Goal: Complete application form: Complete application form

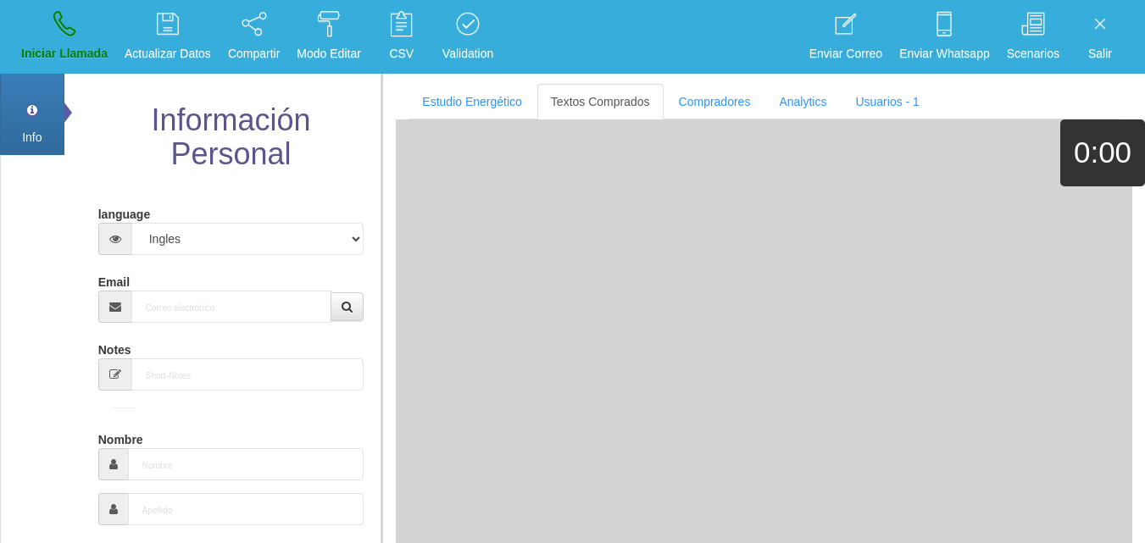
select select "4"
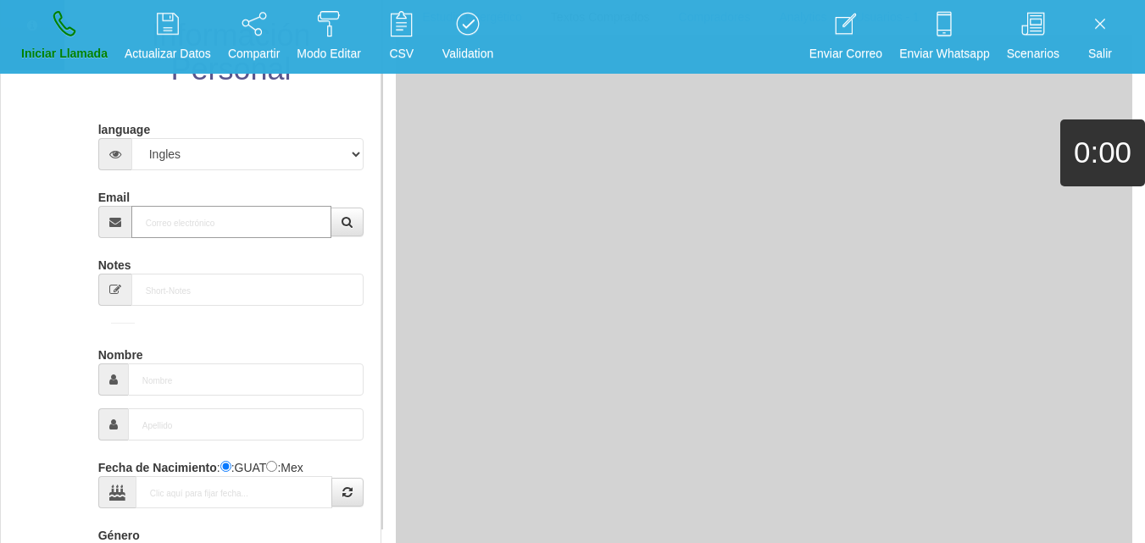
click at [262, 228] on input "Email" at bounding box center [231, 222] width 201 height 32
paste input "[EMAIL_ADDRESS][DOMAIN_NAME]"
type input "[EMAIL_ADDRESS][DOMAIN_NAME]"
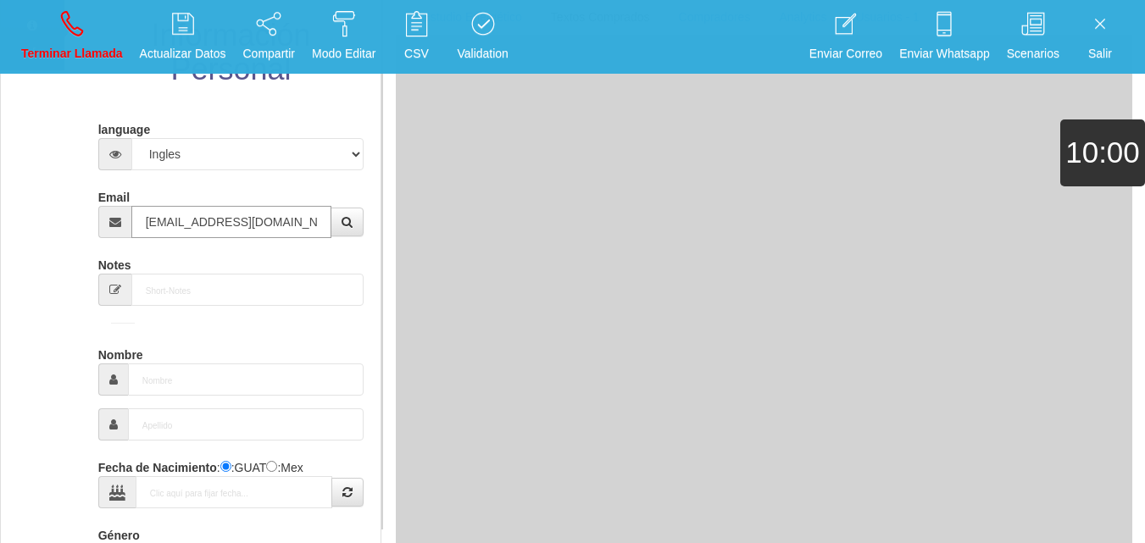
type input "[DATE]"
type input "Excelente Comprador"
type input "[PERSON_NAME]"
select select "1"
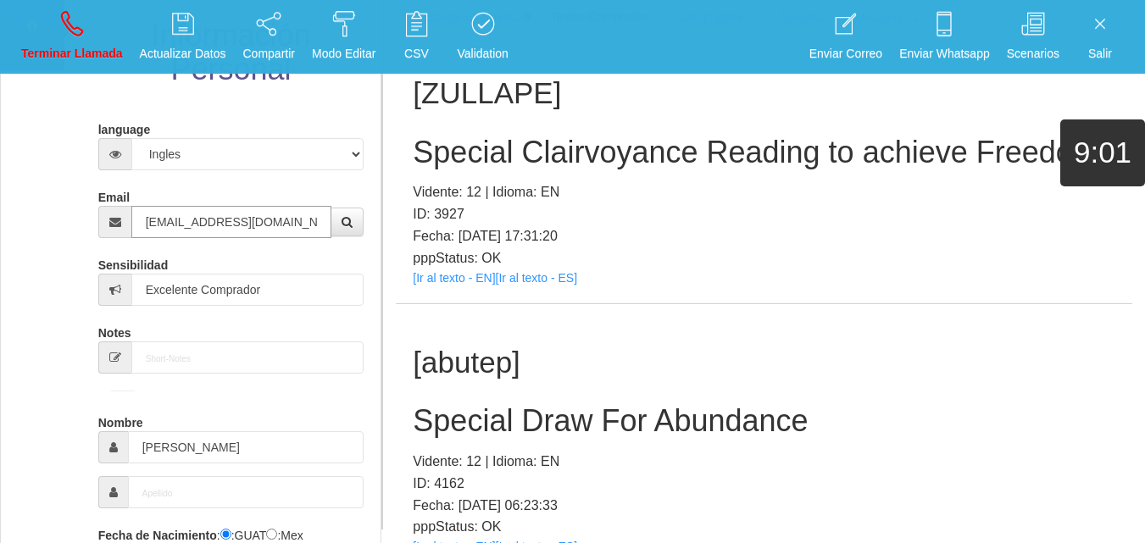
type input "[EMAIL_ADDRESS][DOMAIN_NAME]"
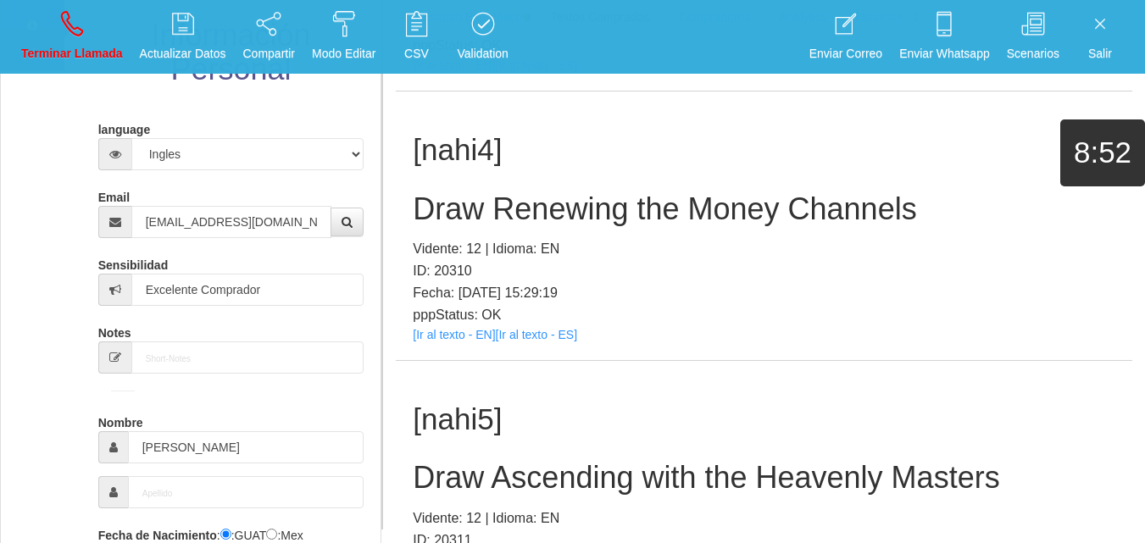
scroll to position [1557, 0]
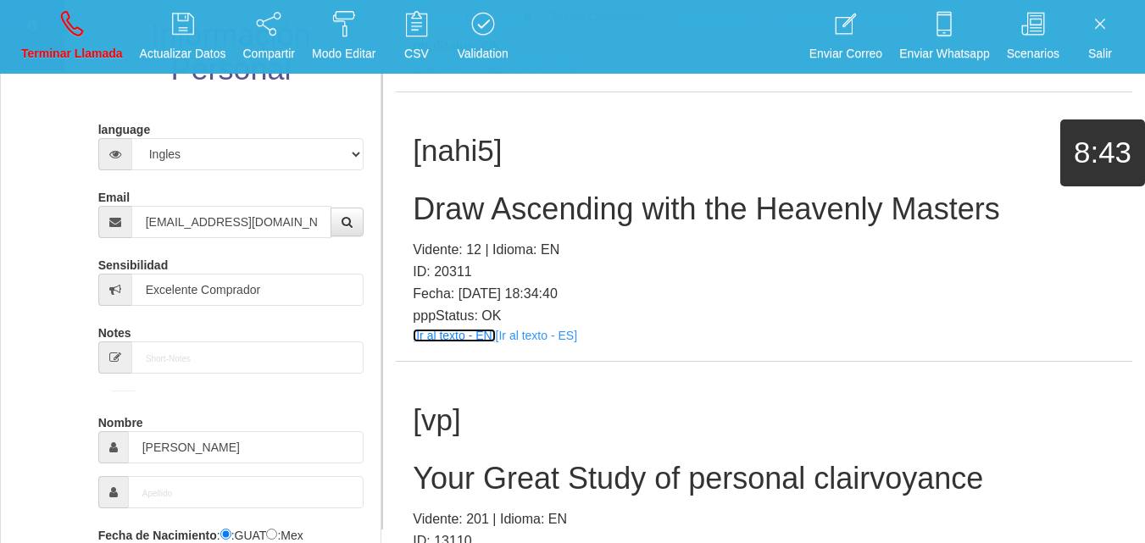
click at [464, 339] on link "[Ir al texto - EN]" at bounding box center [454, 336] width 82 height 14
click at [484, 205] on h2 "Draw Ascending with the Heavenly Masters" at bounding box center [764, 209] width 702 height 34
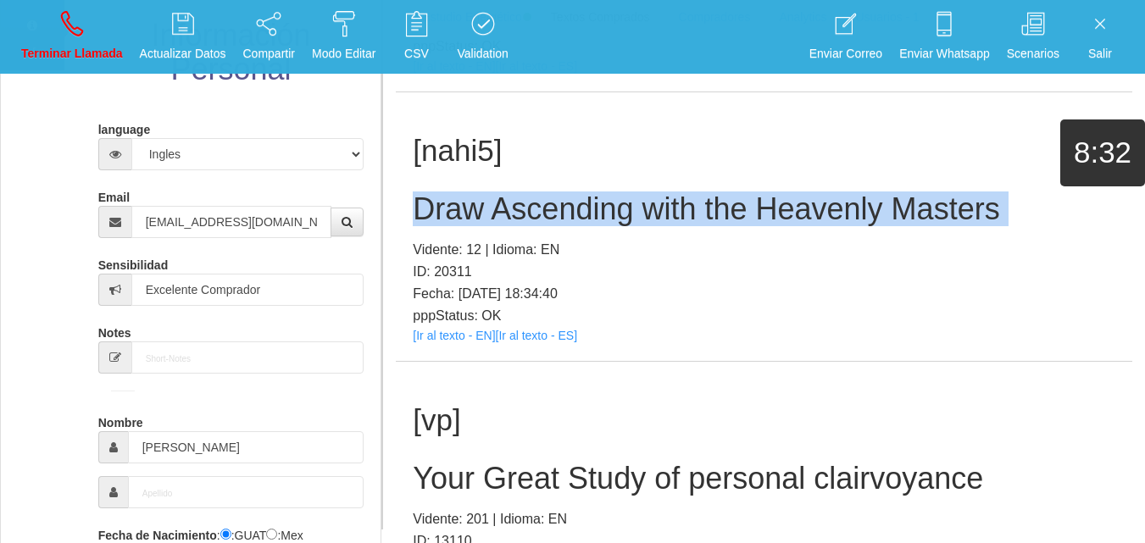
click at [484, 205] on h2 "Draw Ascending with the Heavenly Masters" at bounding box center [764, 209] width 702 height 34
copy h2 "Draw Ascending with the Heavenly Masters"
click at [81, 25] on icon at bounding box center [72, 23] width 22 height 27
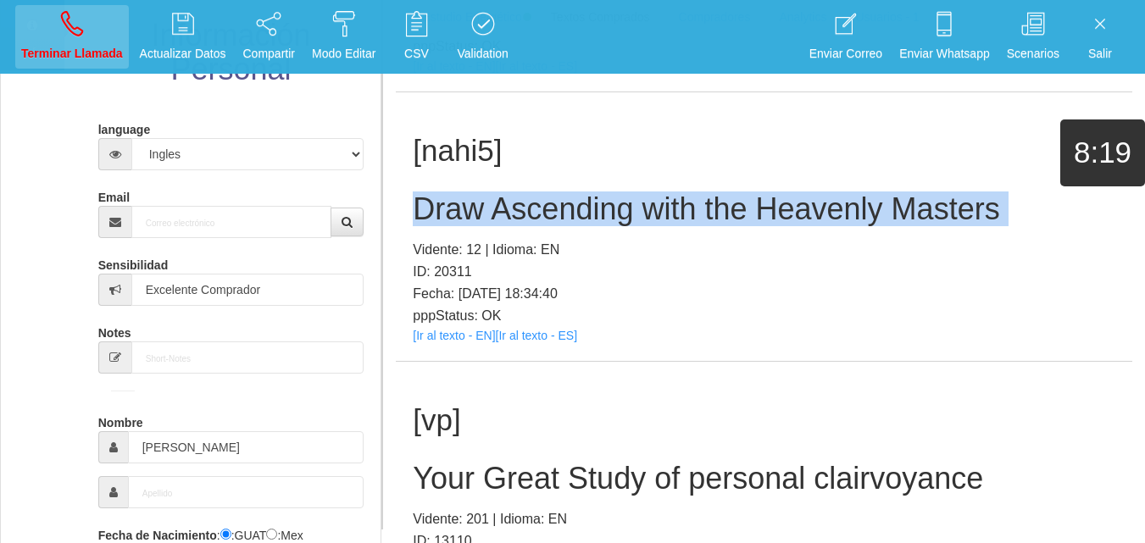
select select "0"
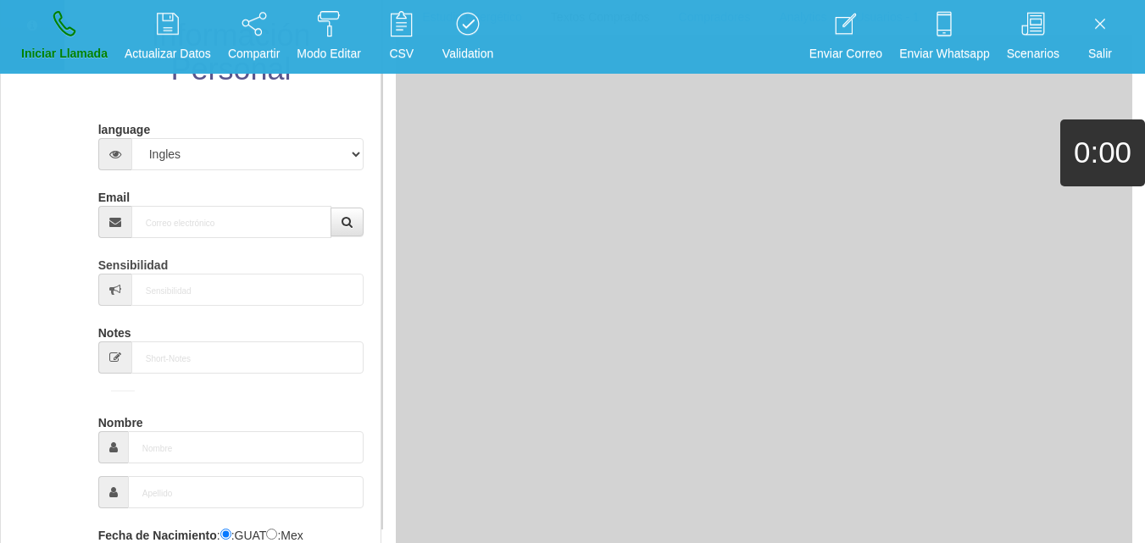
scroll to position [0, 0]
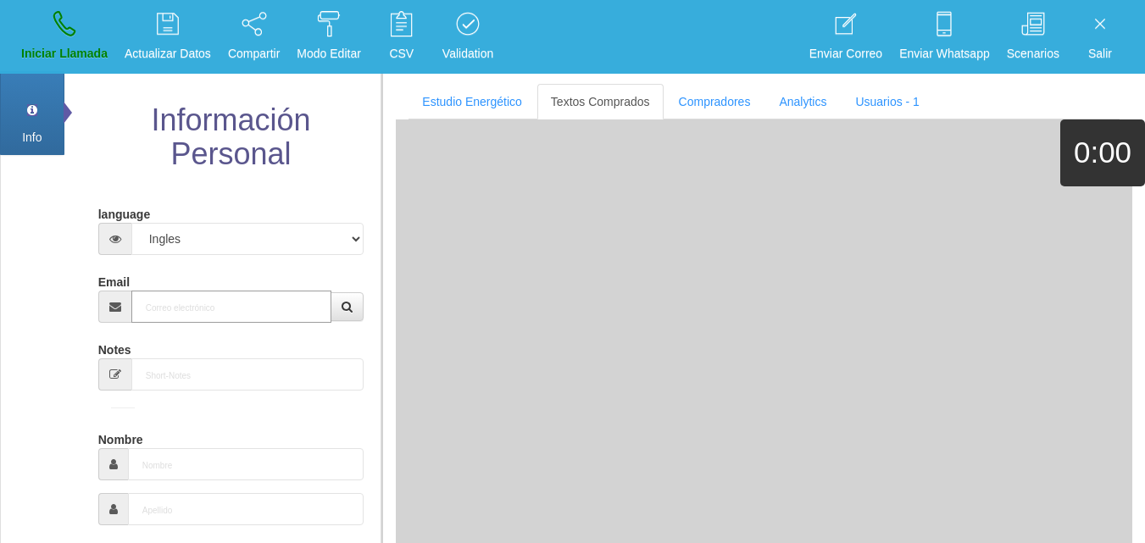
click at [269, 313] on input "Email" at bounding box center [231, 307] width 201 height 32
paste input "[EMAIL_ADDRESS][DOMAIN_NAME]"
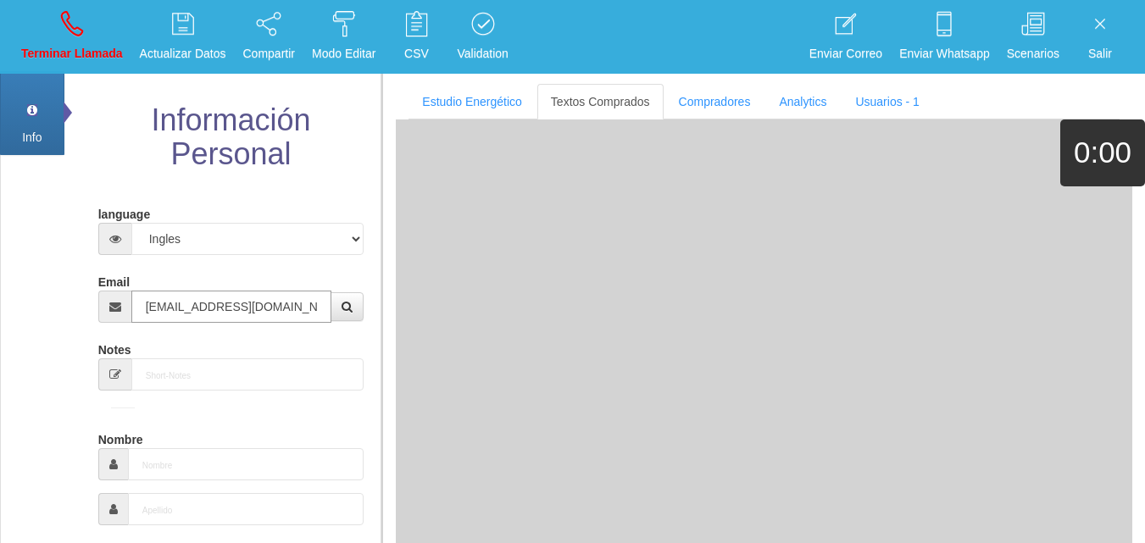
type input "[EMAIL_ADDRESS][DOMAIN_NAME]"
type input "28 Ene 1962"
type input "Comprador simple"
type input "[PERSON_NAME]"
select select "1"
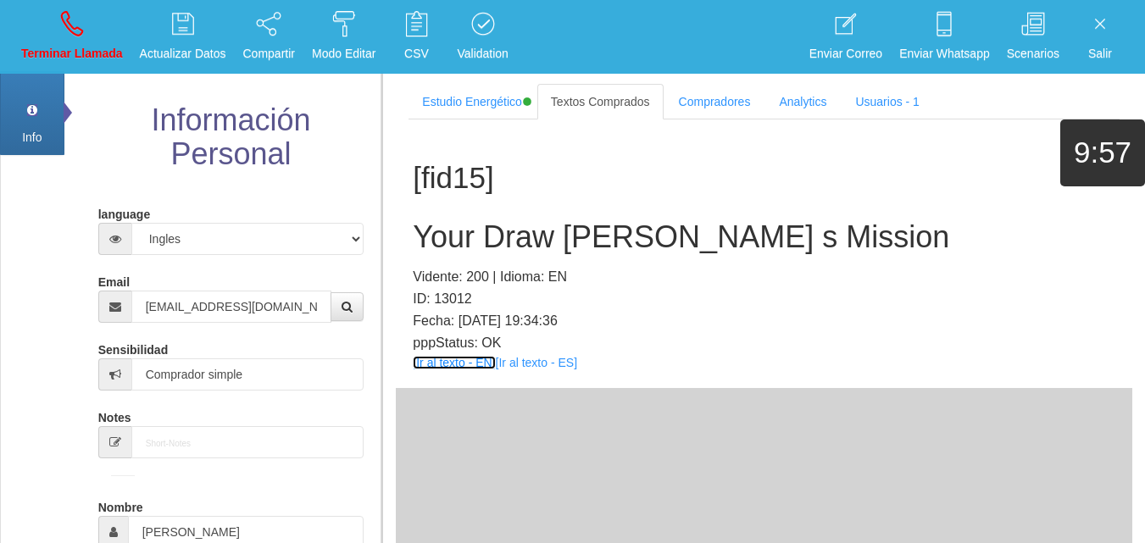
click at [449, 359] on link "[Ir al texto - EN]" at bounding box center [454, 363] width 82 height 14
click at [435, 236] on h2 "Your Draw [PERSON_NAME] s Mission" at bounding box center [764, 237] width 702 height 34
click at [440, 236] on h2 "Your Draw [PERSON_NAME] s Mission" at bounding box center [764, 237] width 702 height 34
click at [616, 237] on h2 "Your Draw [PERSON_NAME] s Mission" at bounding box center [764, 237] width 702 height 34
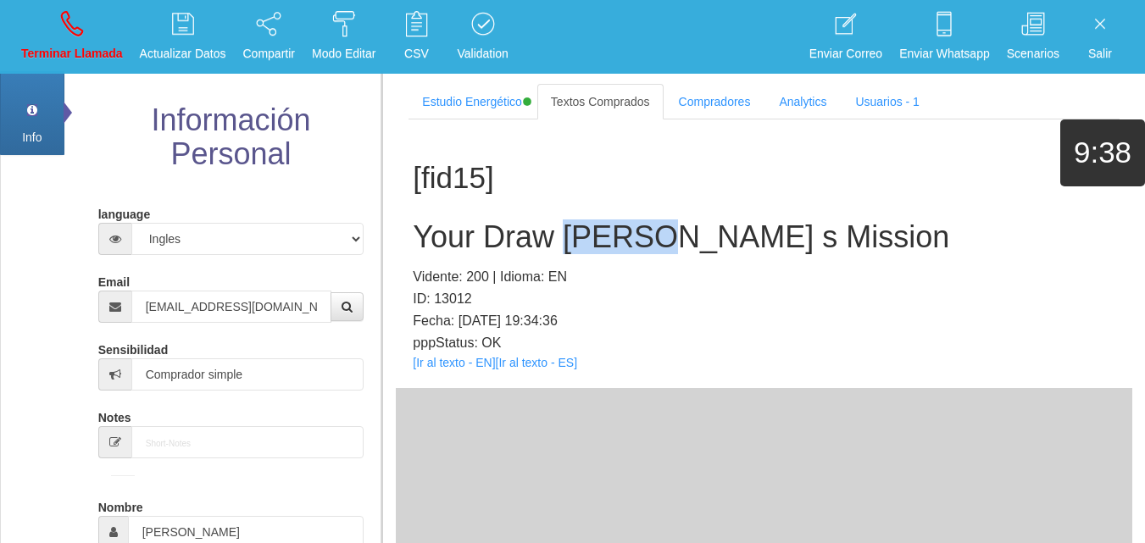
click at [616, 237] on h2 "Your Draw [PERSON_NAME] s Mission" at bounding box center [764, 237] width 702 height 34
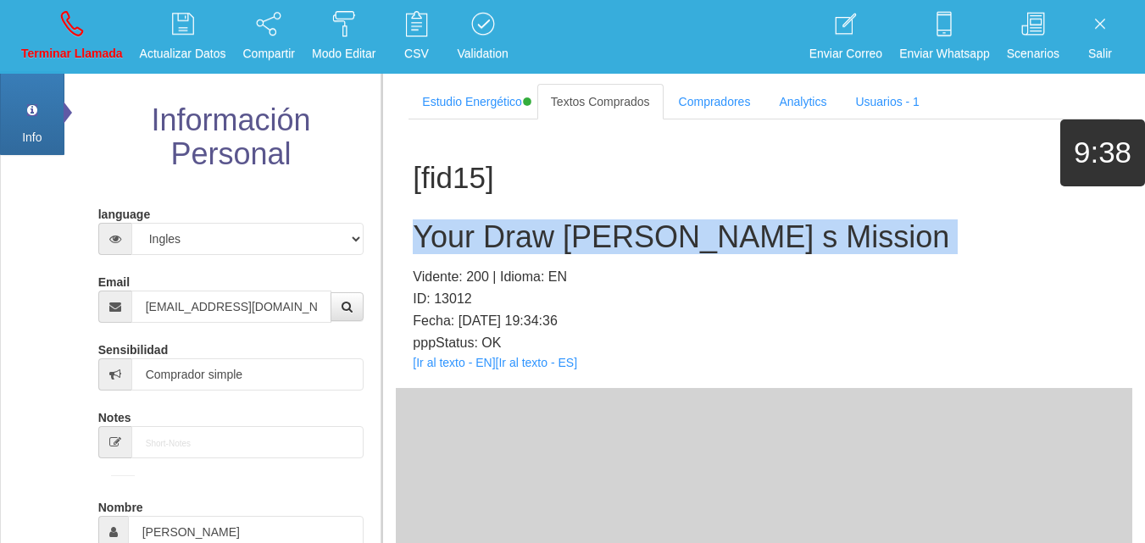
click at [616, 237] on h2 "Your Draw [PERSON_NAME] s Mission" at bounding box center [764, 237] width 702 height 34
copy h2 "Your Draw [PERSON_NAME] s Mission"
click at [97, 21] on link "Terminar Llamada" at bounding box center [72, 37] width 114 height 64
select select "0"
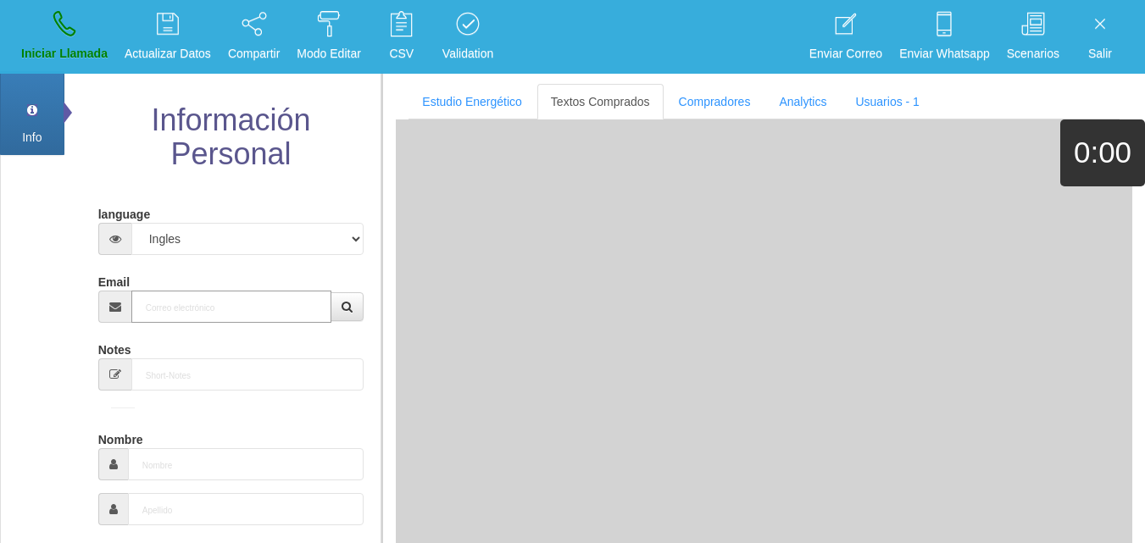
click at [191, 299] on input "Email" at bounding box center [231, 307] width 201 height 32
paste input "[EMAIL_ADDRESS][DOMAIN_NAME]"
click at [299, 308] on input "[EMAIL_ADDRESS][DOMAIN_NAME]." at bounding box center [231, 307] width 201 height 32
type input "[EMAIL_ADDRESS][DOMAIN_NAME]"
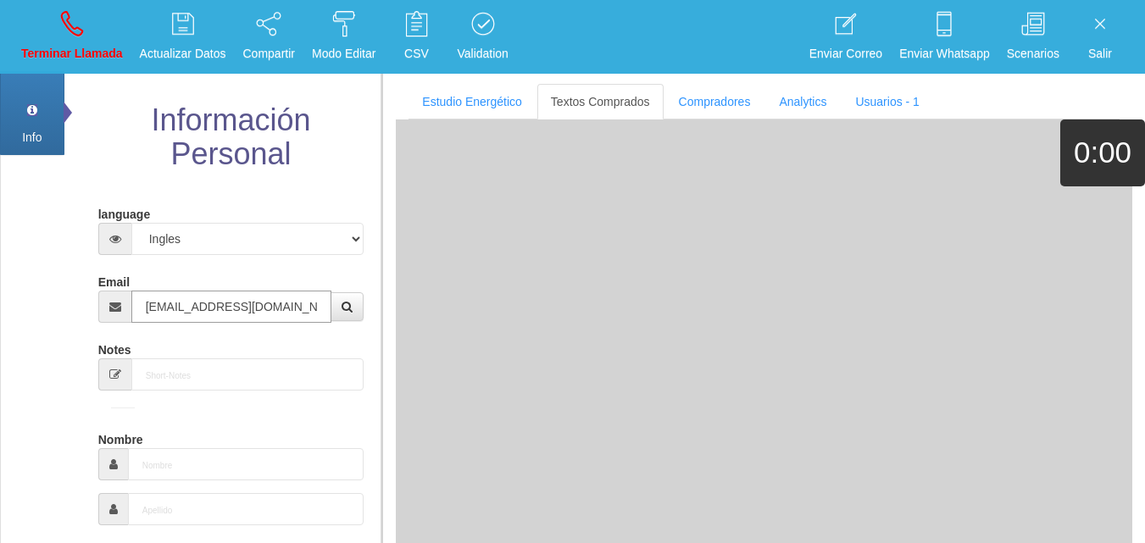
type input "10 Ene 1960"
type input "Comprador simple"
type input "[PERSON_NAME]"
select select "1"
type input "[EMAIL_ADDRESS][DOMAIN_NAME]"
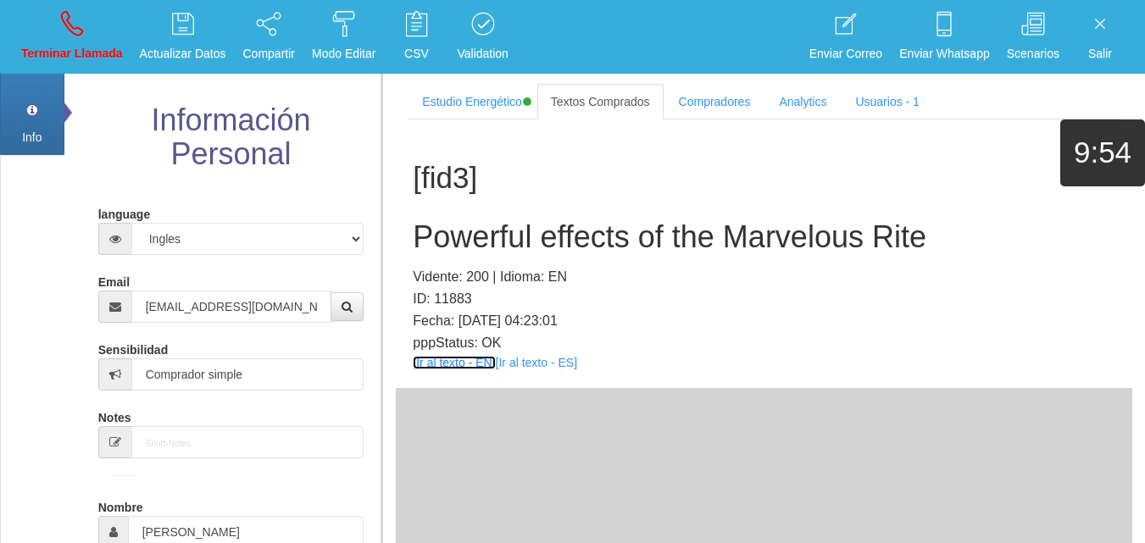
click at [443, 359] on link "[Ir al texto - EN]" at bounding box center [454, 363] width 82 height 14
click at [486, 231] on h2 "Powerful effects of the Marvelous Rite" at bounding box center [764, 237] width 702 height 34
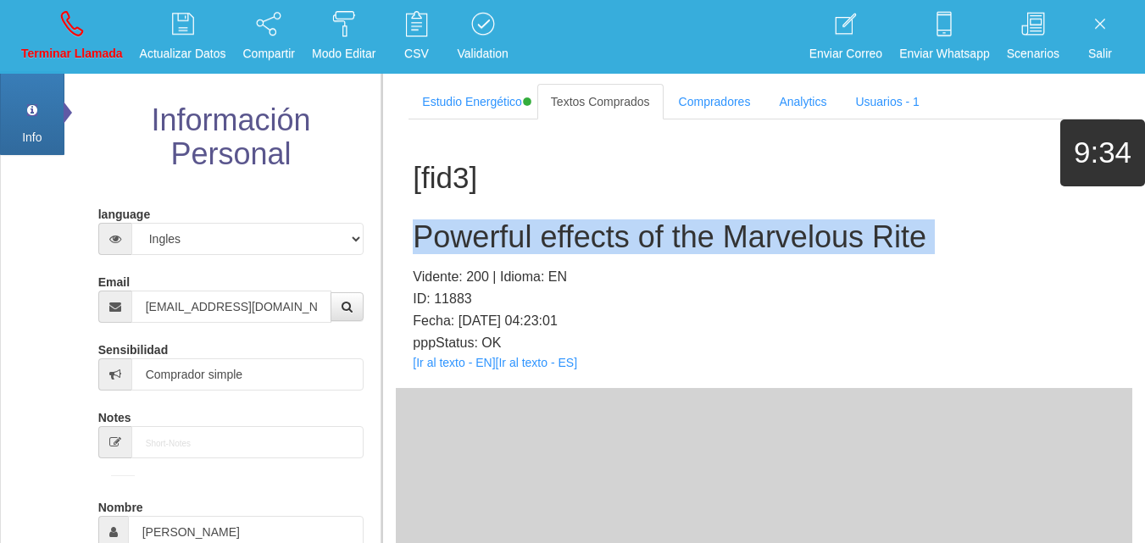
click at [486, 231] on h2 "Powerful effects of the Marvelous Rite" at bounding box center [764, 237] width 702 height 34
copy h2 "Powerful effects of the Marvelous Rite"
click at [58, 32] on link "Terminar Llamada" at bounding box center [72, 37] width 114 height 64
select select "0"
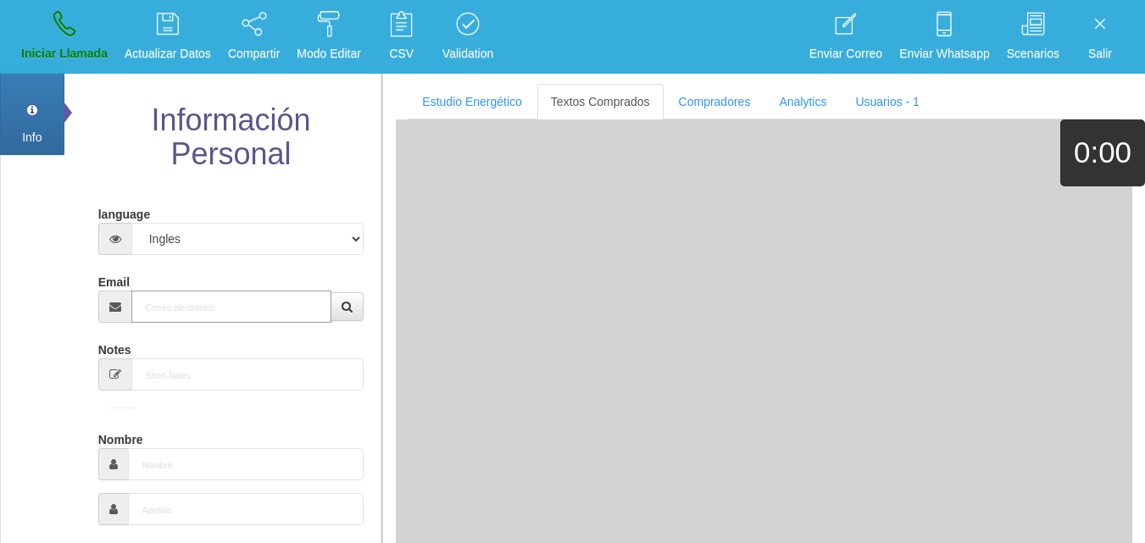
click at [170, 308] on input "Email" at bounding box center [231, 307] width 201 height 32
paste input "[EMAIL_ADDRESS][DOMAIN_NAME]"
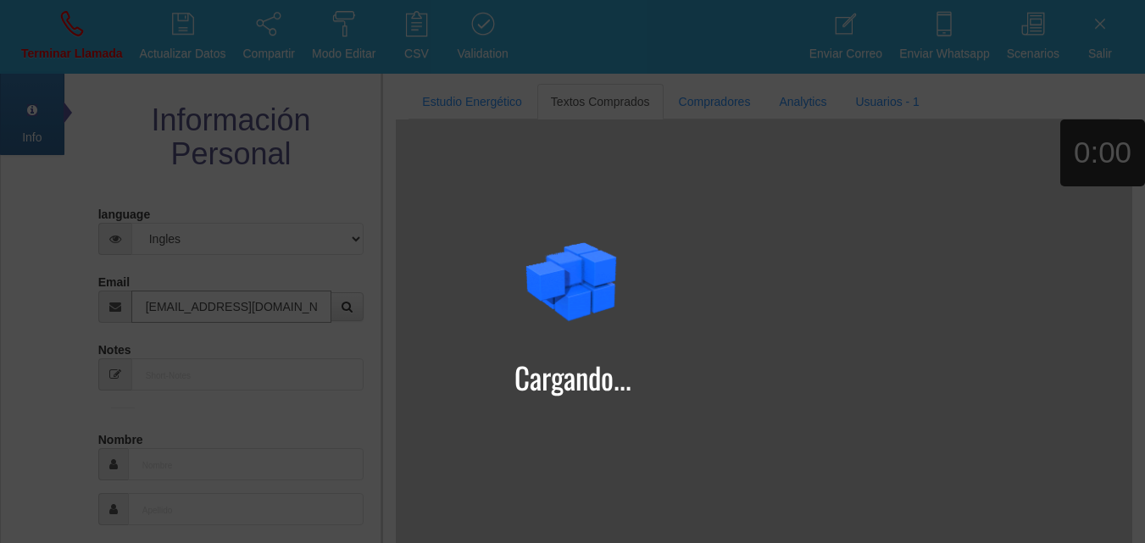
type input "[EMAIL_ADDRESS][DOMAIN_NAME]"
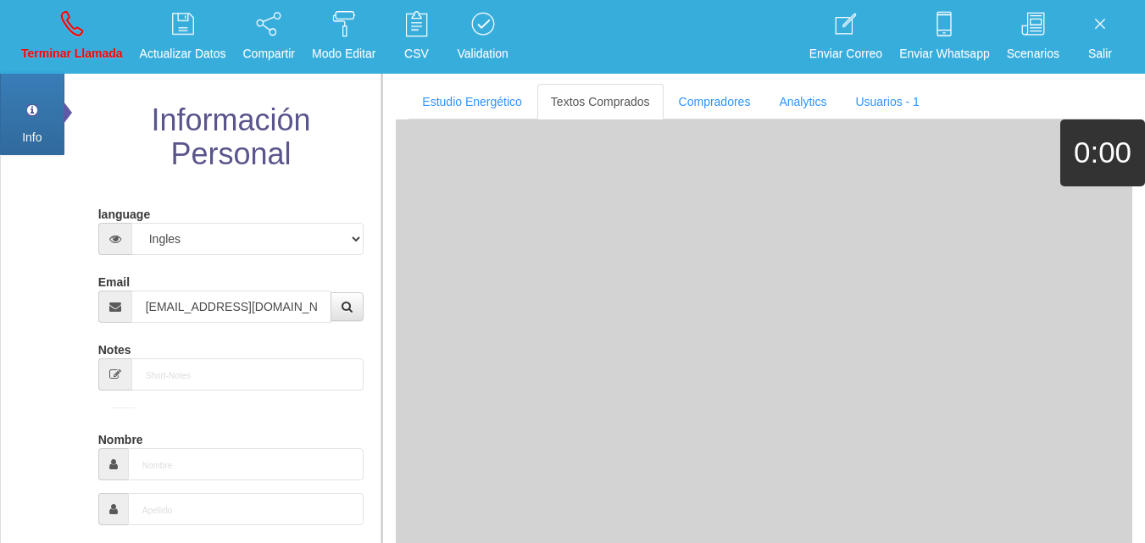
type input "[DATE]"
type input "Comprador bajo"
type input "[PERSON_NAME]"
select select "1"
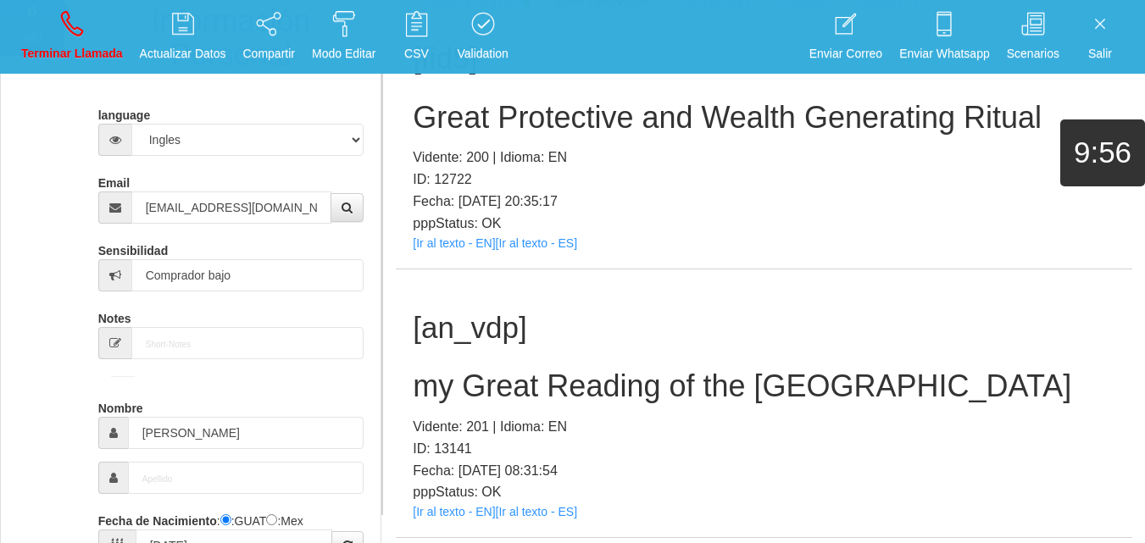
scroll to position [254, 0]
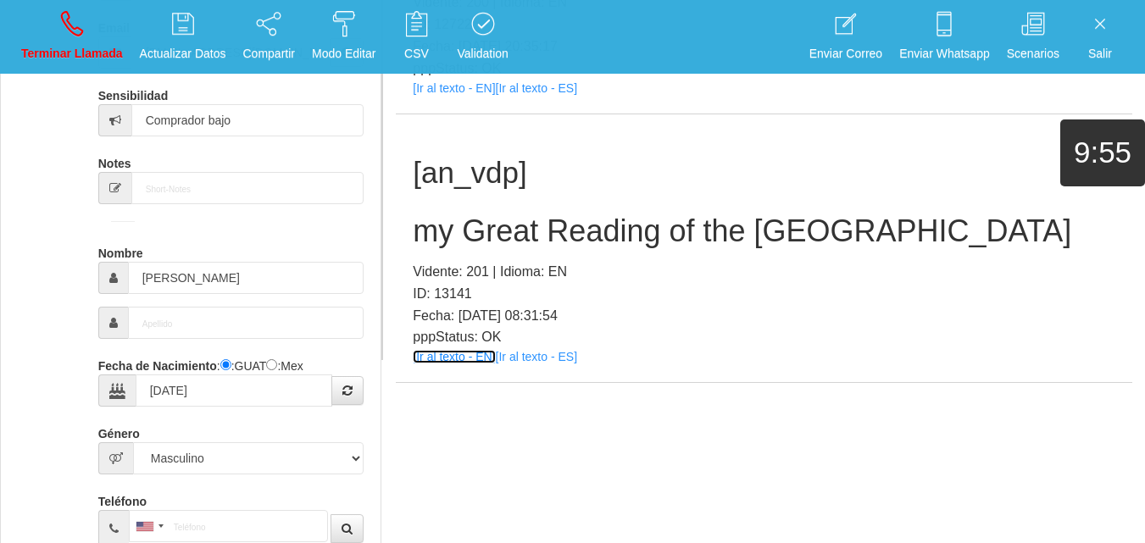
click at [467, 358] on link "[Ir al texto - EN]" at bounding box center [454, 357] width 82 height 14
click at [520, 243] on h2 "my Great Reading of the [GEOGRAPHIC_DATA]" at bounding box center [764, 231] width 702 height 34
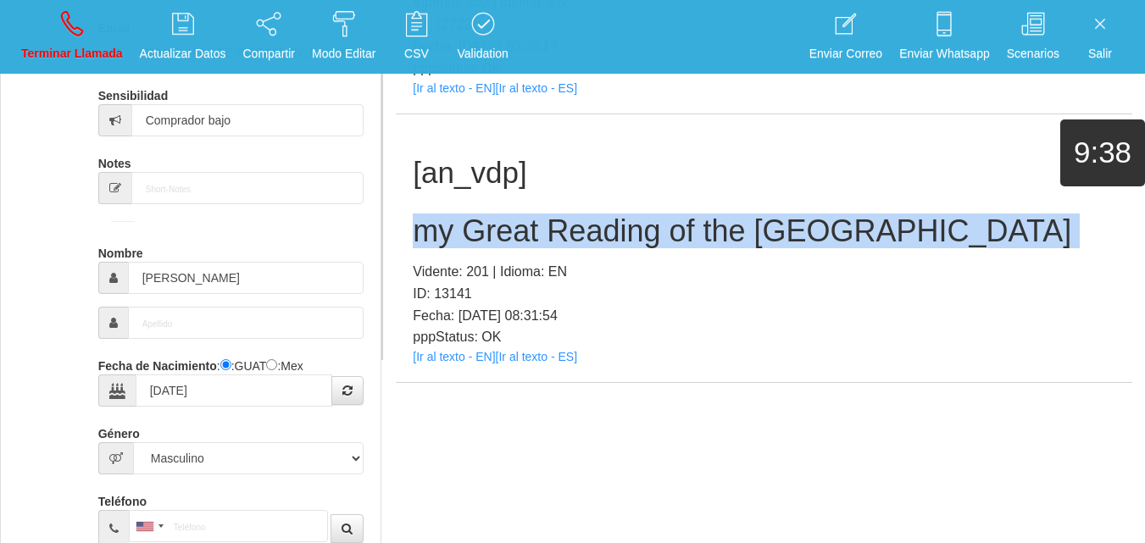
click at [520, 243] on h2 "my Great Reading of the [GEOGRAPHIC_DATA]" at bounding box center [764, 231] width 702 height 34
copy h2 "my Great Reading of the [GEOGRAPHIC_DATA]"
click at [74, 36] on icon at bounding box center [72, 23] width 22 height 27
select select "0"
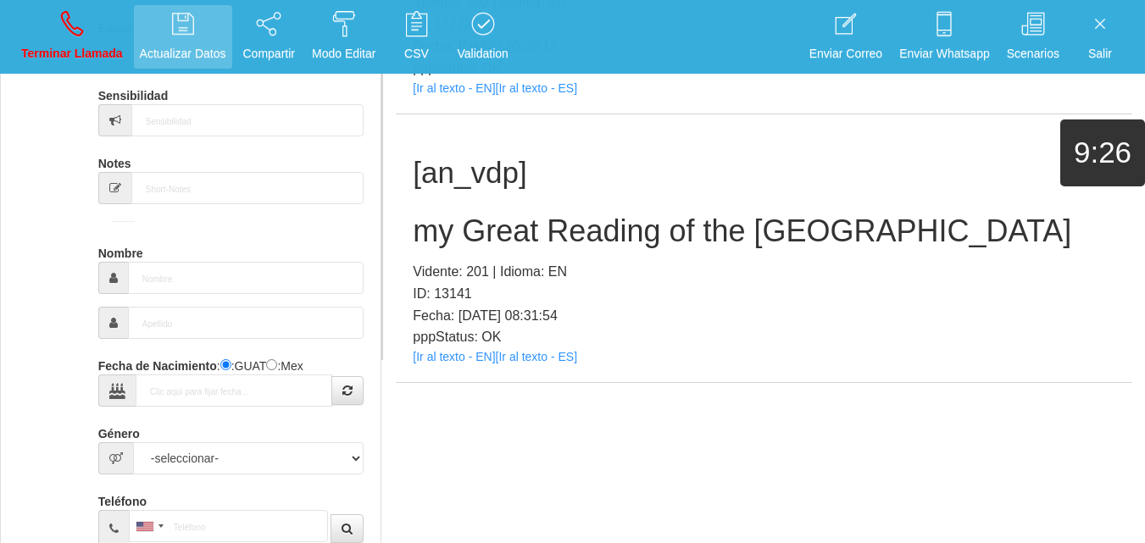
scroll to position [0, 0]
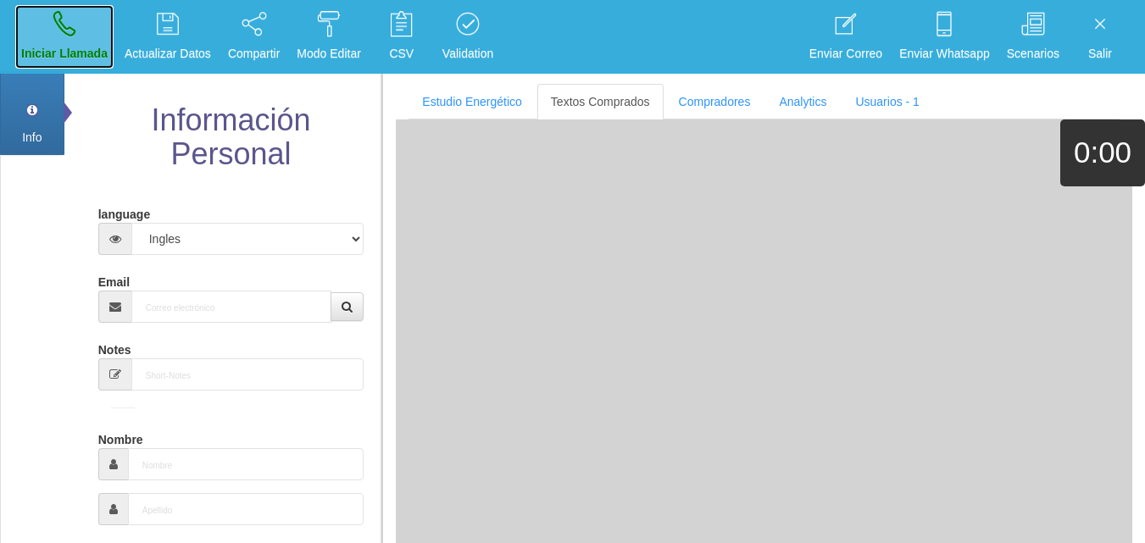
drag, startPoint x: 59, startPoint y: 19, endPoint x: 65, endPoint y: 30, distance: 13.3
click at [59, 19] on icon at bounding box center [64, 23] width 22 height 27
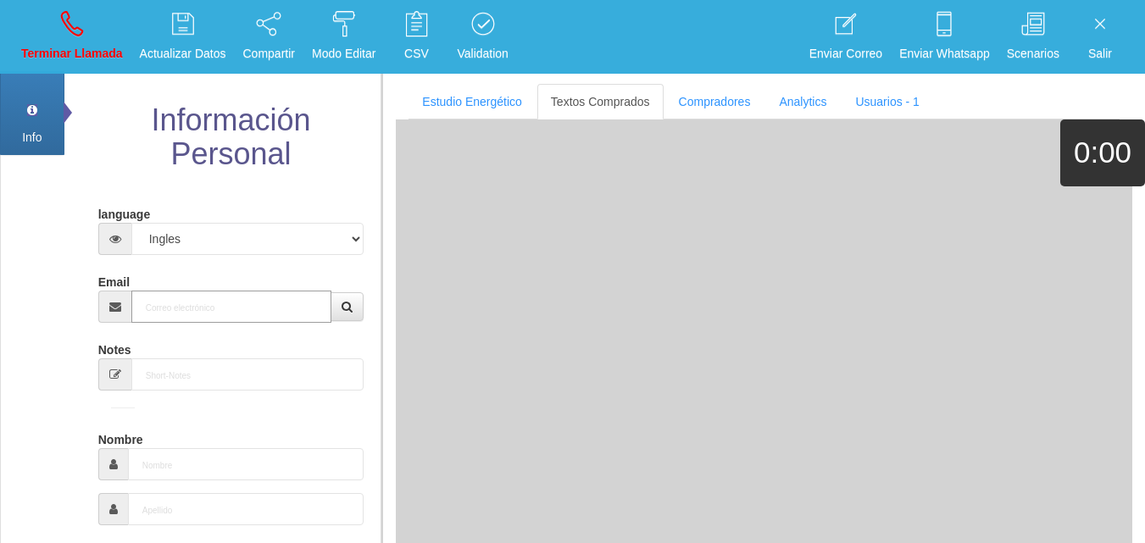
click at [196, 299] on input "Email" at bounding box center [231, 307] width 201 height 32
paste input "[EMAIL_ADDRESS][DOMAIN_NAME]"
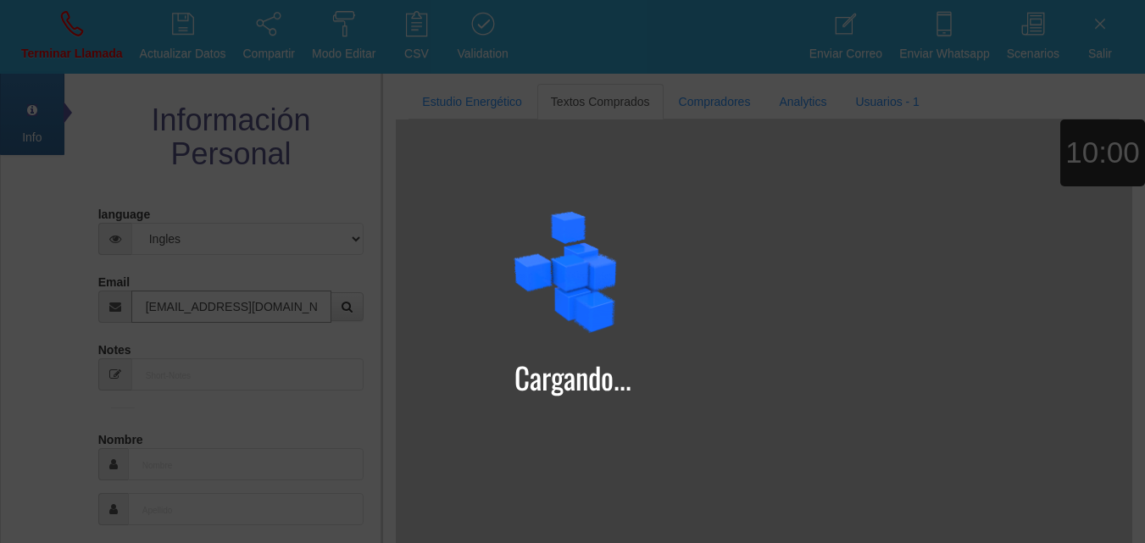
type input "[EMAIL_ADDRESS][DOMAIN_NAME]"
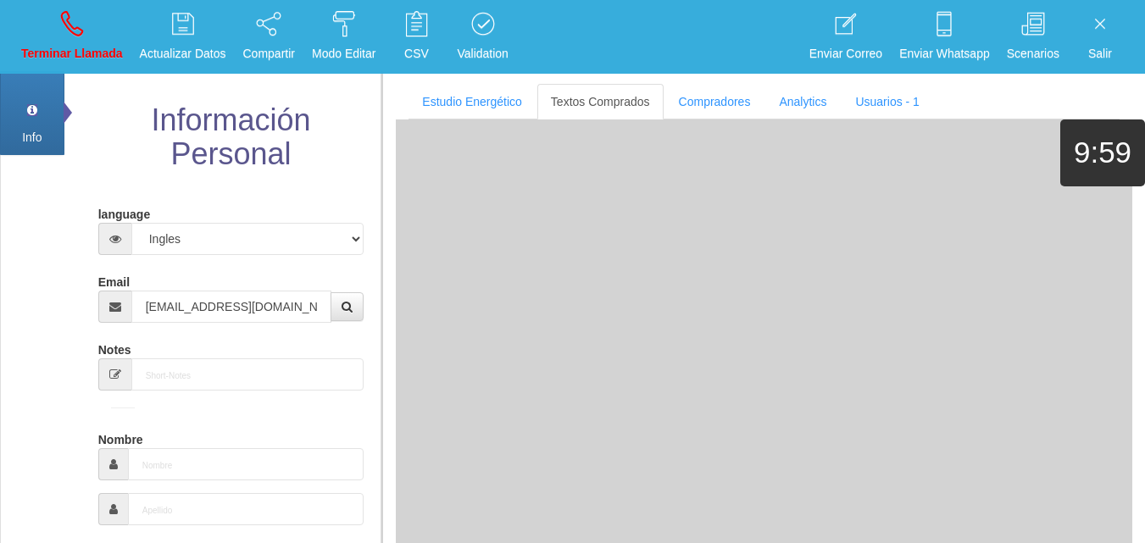
type input "[DATE]"
type input "Comprador simple"
type input "[PERSON_NAME]"
select select "2"
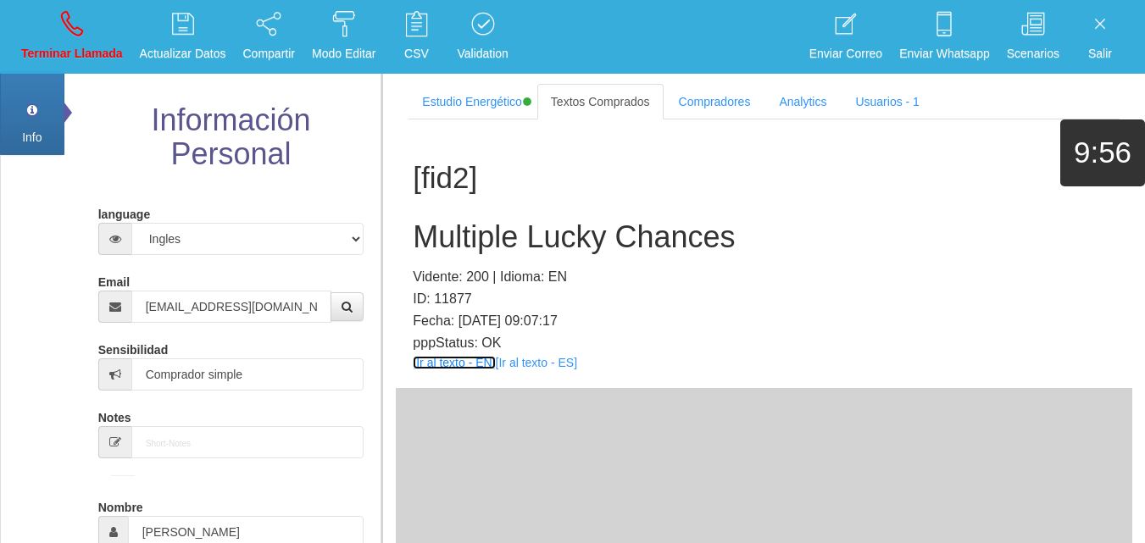
click at [444, 358] on link "[Ir al texto - EN]" at bounding box center [454, 363] width 82 height 14
drag, startPoint x: 553, startPoint y: 279, endPoint x: 501, endPoint y: 241, distance: 64.9
click at [554, 280] on p "Vidente: 200 | Idioma: EN" at bounding box center [764, 277] width 702 height 22
click at [501, 241] on h2 "Multiple Lucky Chances" at bounding box center [764, 237] width 702 height 34
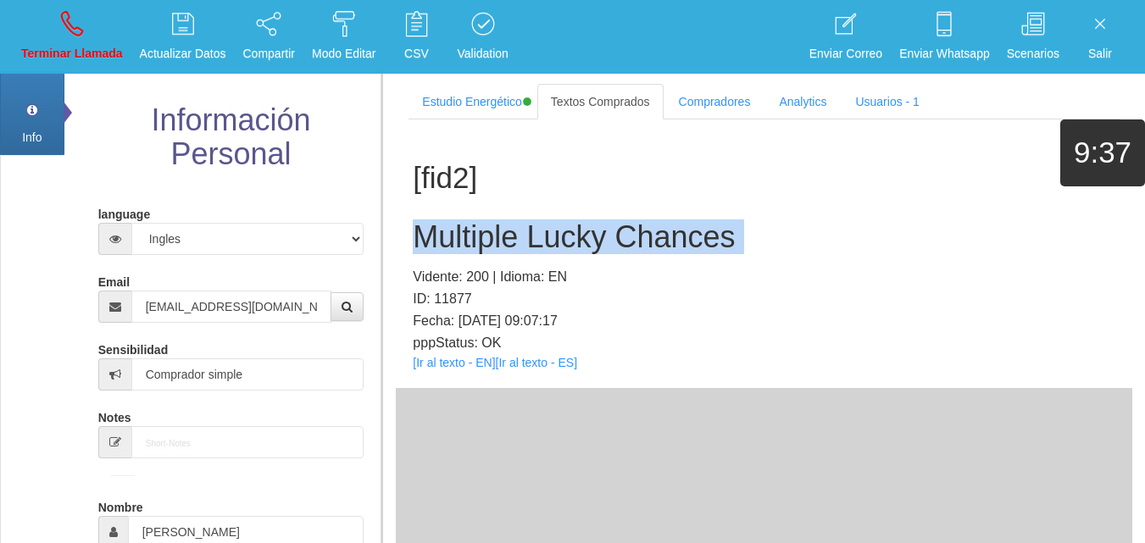
click at [501, 241] on h2 "Multiple Lucky Chances" at bounding box center [764, 237] width 702 height 34
copy h2 "Multiple Lucky Chances"
click at [75, 34] on icon at bounding box center [72, 23] width 22 height 27
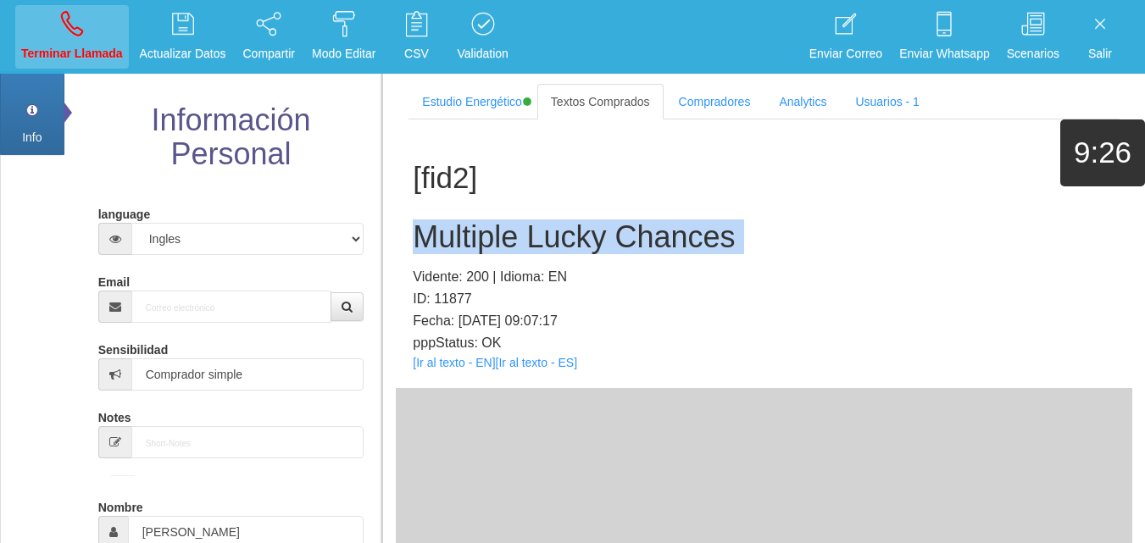
select select "0"
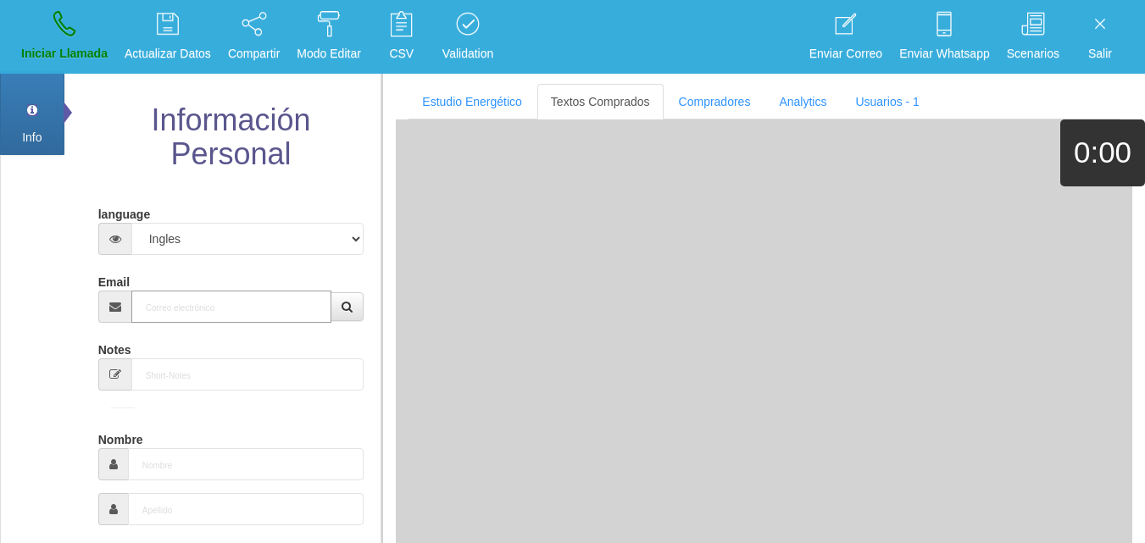
click at [204, 292] on input "Email" at bounding box center [231, 307] width 201 height 32
paste input "[EMAIL_ADDRESS][DOMAIN_NAME]"
type input "[EMAIL_ADDRESS][DOMAIN_NAME]"
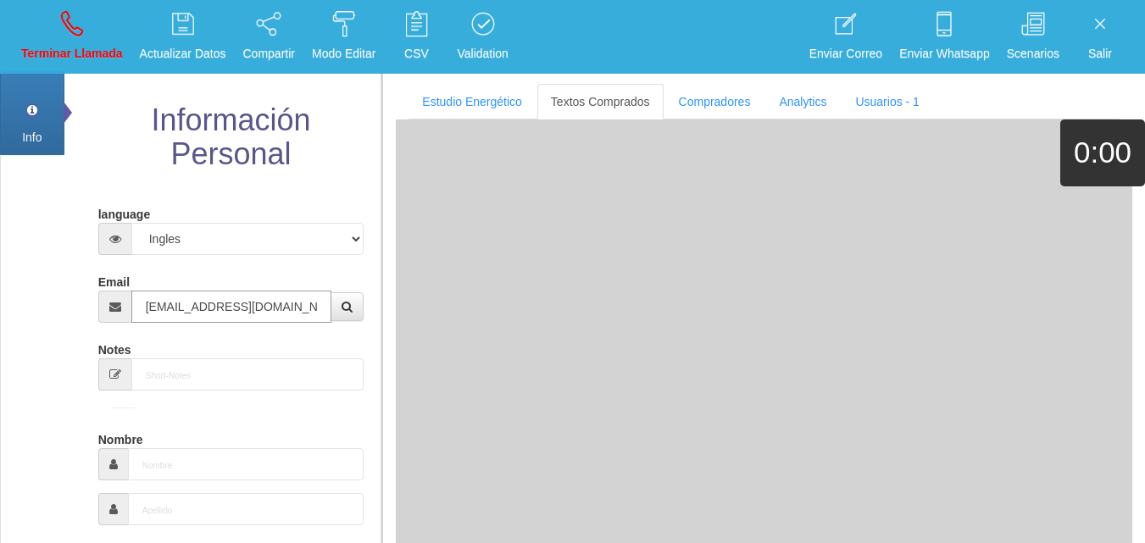
type input "[DATE]"
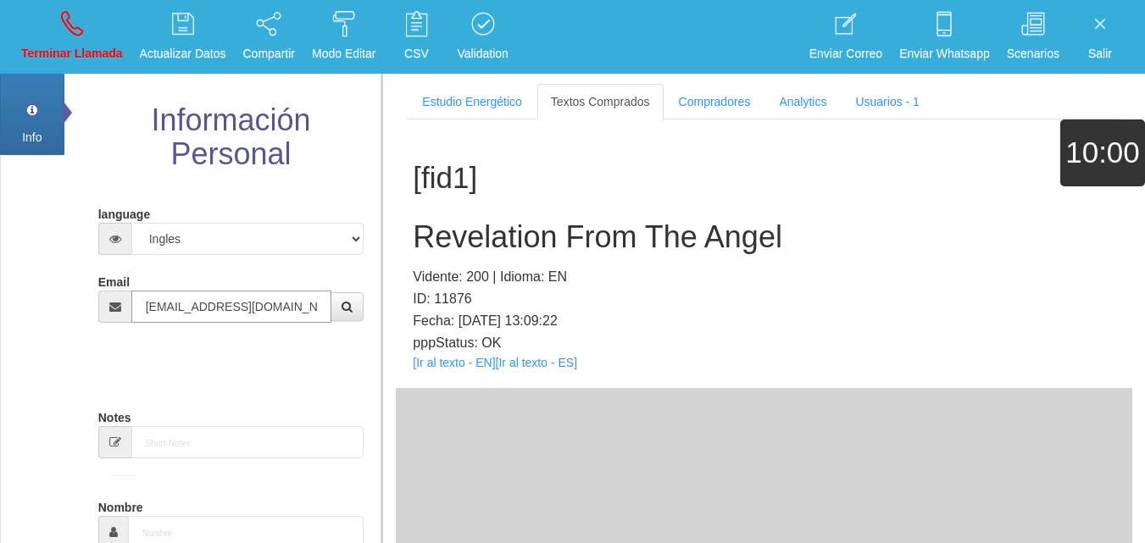
type input "Comprador simple"
type input "[PERSON_NAME]"
select select "2"
type input "[EMAIL_ADDRESS][DOMAIN_NAME]"
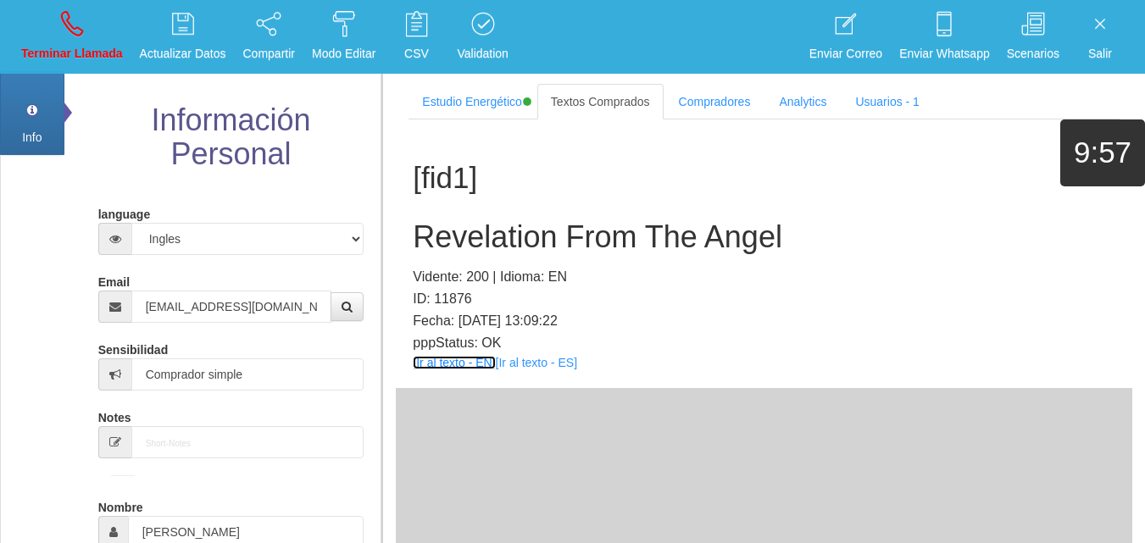
click at [446, 361] on link "[Ir al texto - EN]" at bounding box center [454, 363] width 82 height 14
click at [463, 237] on h2 "Revelation From The Angel" at bounding box center [764, 237] width 702 height 34
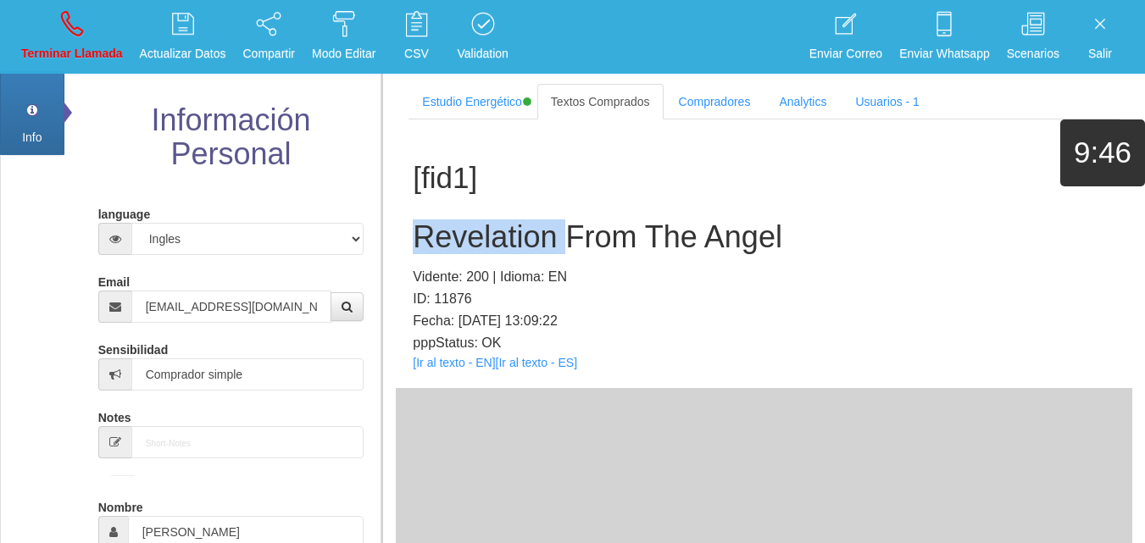
click at [463, 237] on h2 "Revelation From The Angel" at bounding box center [764, 237] width 702 height 34
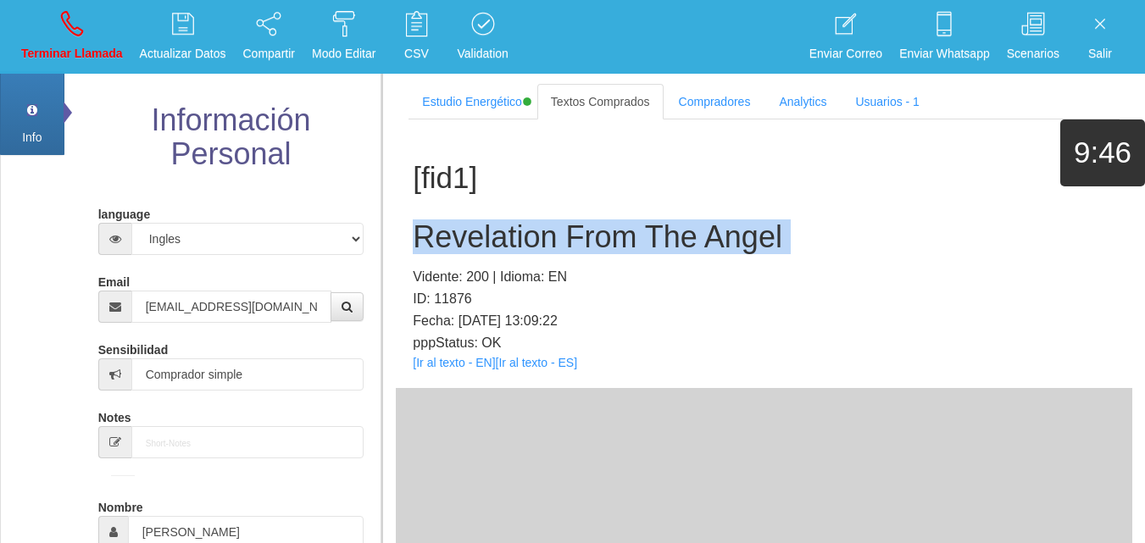
click at [463, 237] on h2 "Revelation From The Angel" at bounding box center [764, 237] width 702 height 34
copy h2 "Revelation From The Angel"
click at [93, 68] on link "Terminar Llamada" at bounding box center [72, 37] width 114 height 64
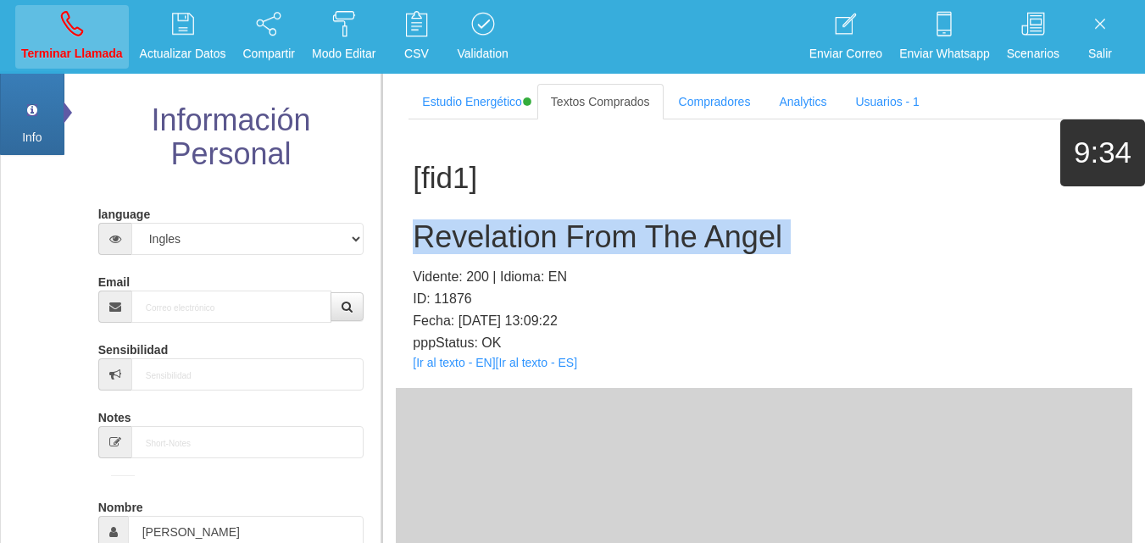
select select "0"
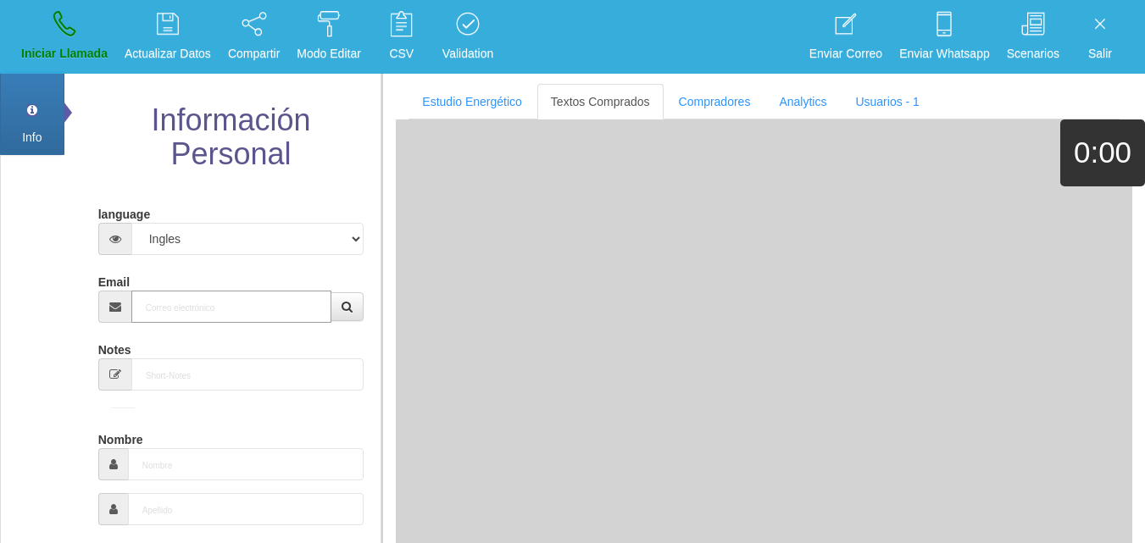
click at [208, 315] on input "Email" at bounding box center [231, 307] width 201 height 32
paste input "[PERSON_NAME][EMAIL_ADDRESS][DOMAIN_NAME]"
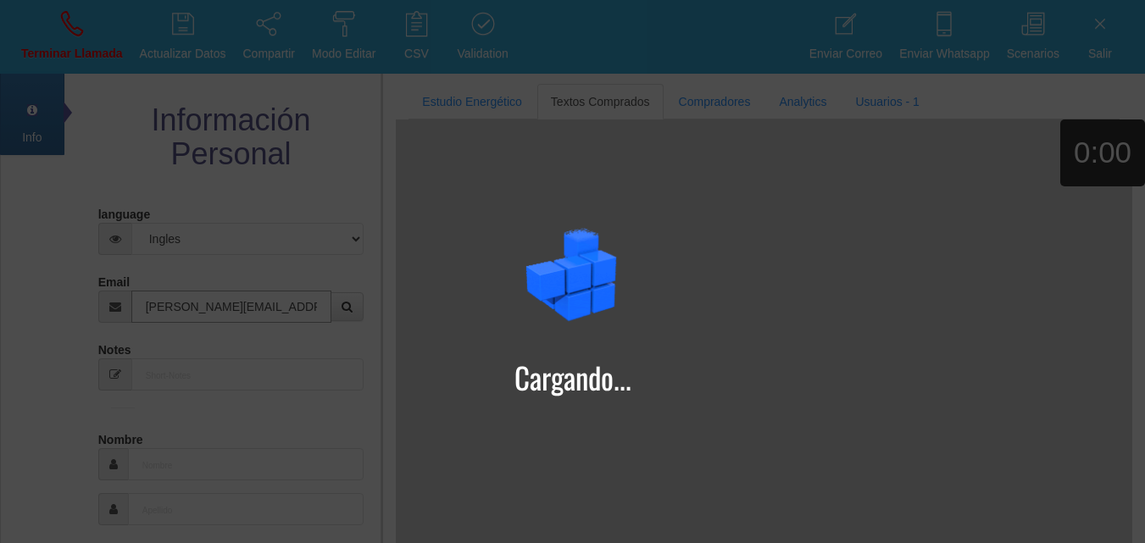
type input "[PERSON_NAME][EMAIL_ADDRESS][DOMAIN_NAME]"
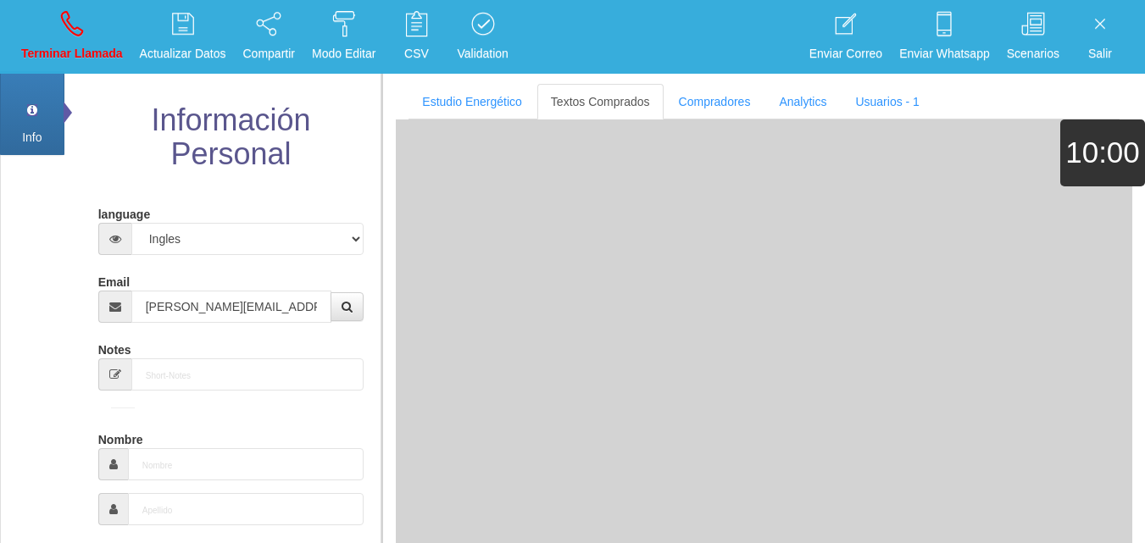
type input "[DATE]"
select select
type input "Excelente Comprador"
type input "[PERSON_NAME]"
select select "2"
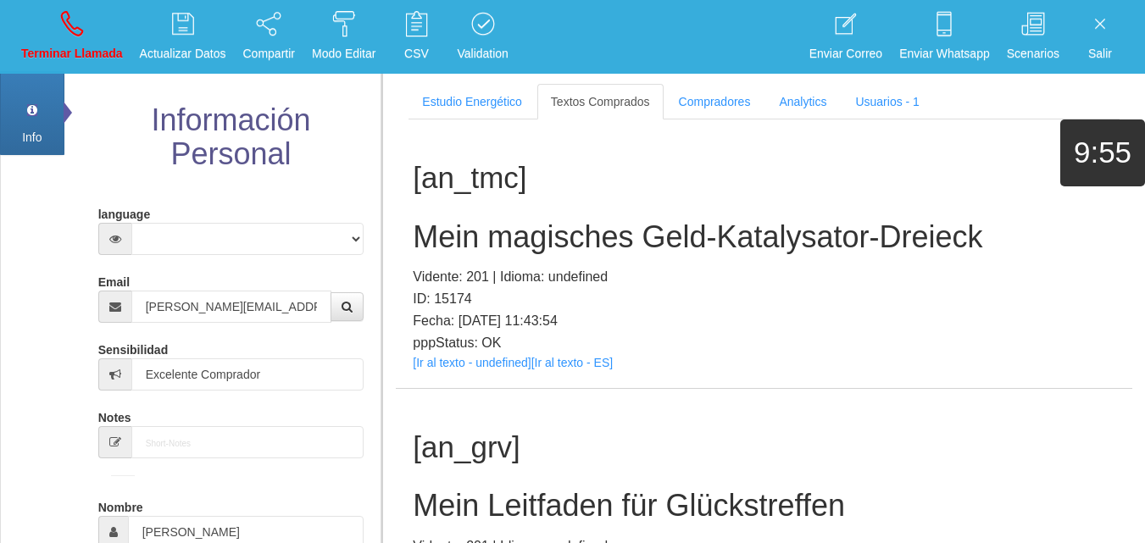
scroll to position [1827, 0]
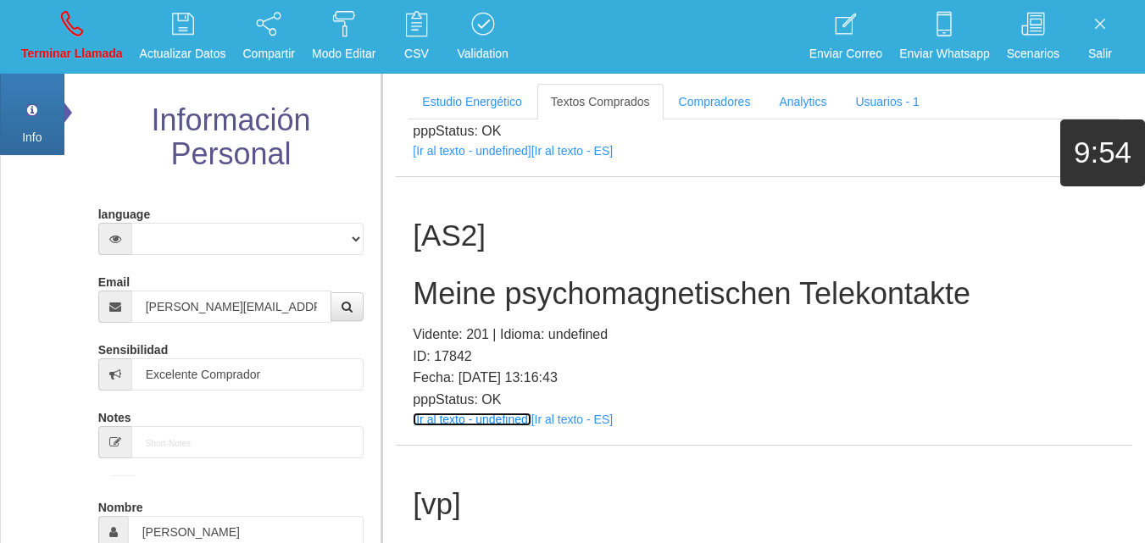
click at [456, 415] on link "[Ir al texto - undefined]" at bounding box center [472, 420] width 118 height 14
click at [439, 300] on h2 "Meine psychomagnetischen Telekontakte" at bounding box center [764, 294] width 702 height 34
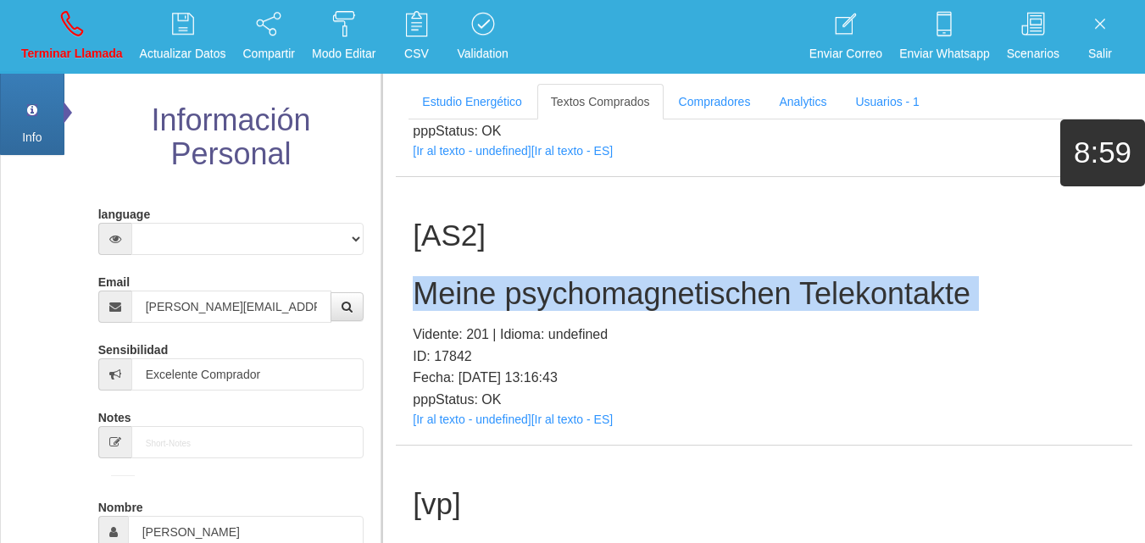
click at [439, 300] on h2 "Meine psychomagnetischen Telekontakte" at bounding box center [764, 294] width 702 height 34
copy h2 "Meine psychomagnetischen Telekontakte"
click at [72, 8] on link "Terminar Llamada" at bounding box center [72, 37] width 114 height 64
select select "0"
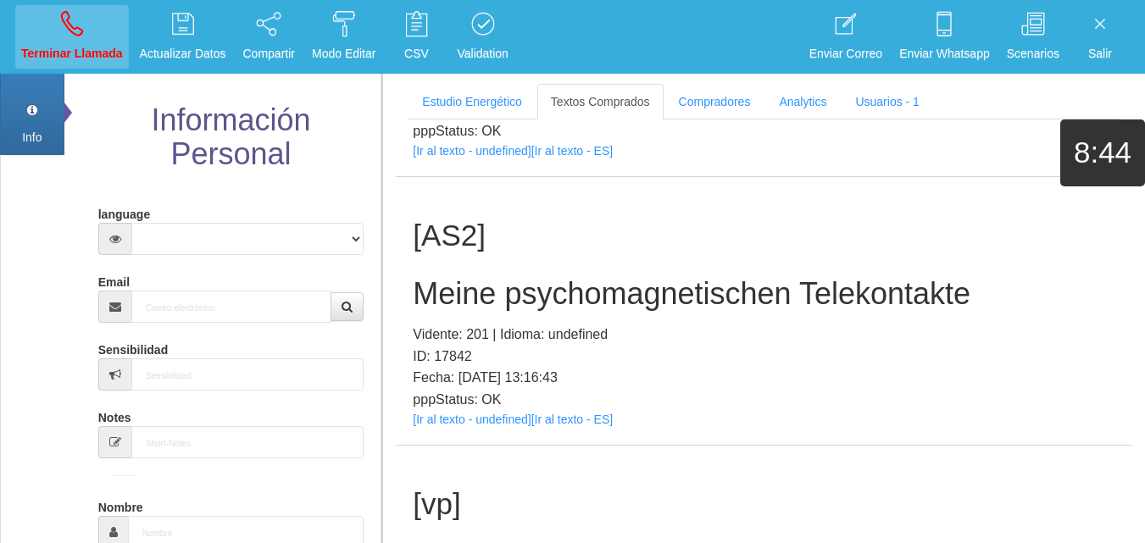
scroll to position [0, 0]
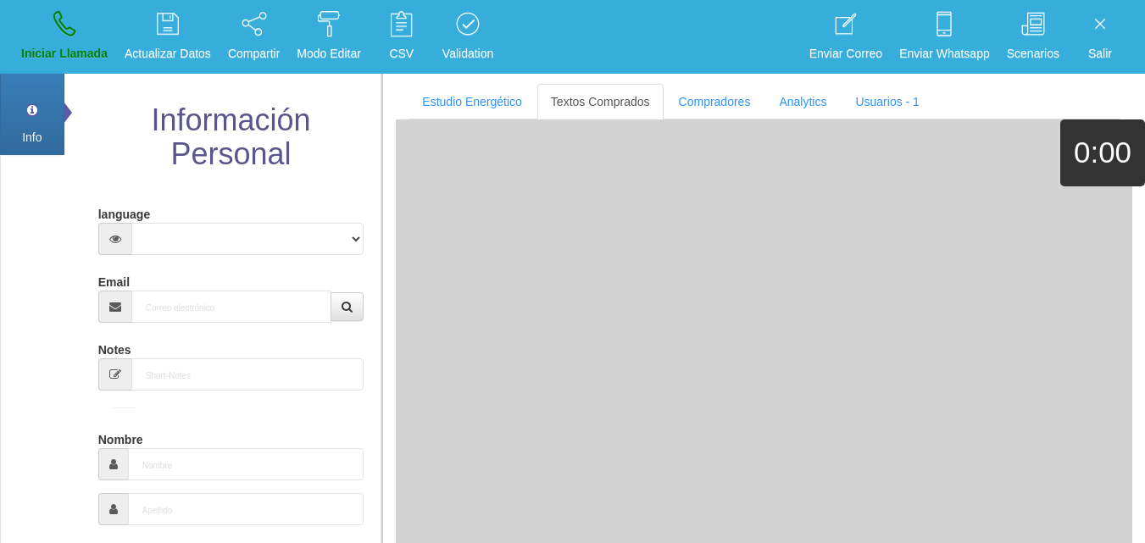
click at [245, 308] on input "Email" at bounding box center [231, 307] width 201 height 32
paste input "[EMAIL_ADDRESS][DOMAIN_NAME]"
type input "[EMAIL_ADDRESS][DOMAIN_NAME]"
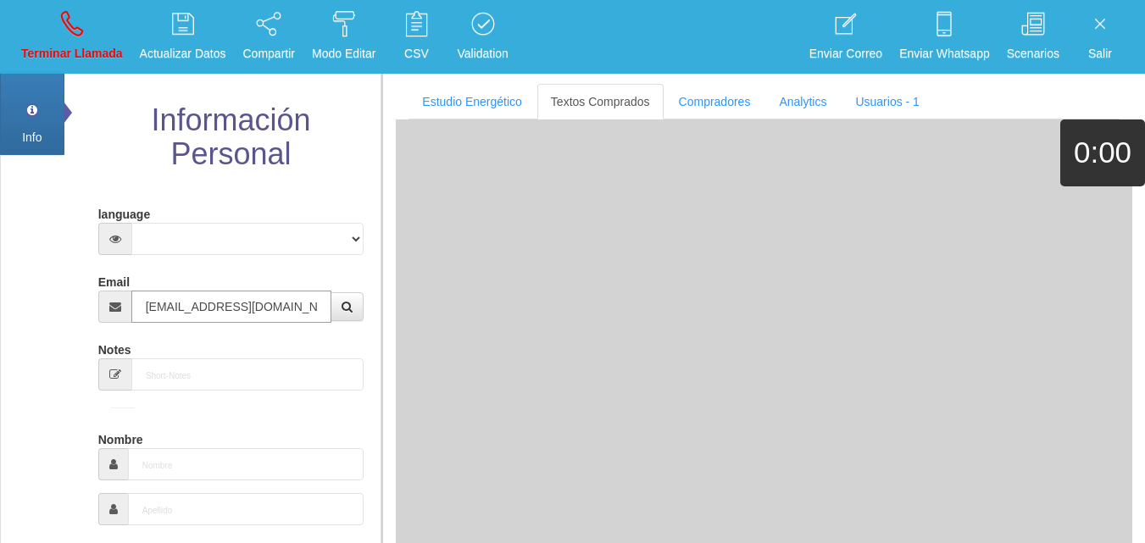
type input "25 Dic 1957"
select select "1"
type input "Comprador bajo"
type input "[PERSON_NAME]"
select select "2"
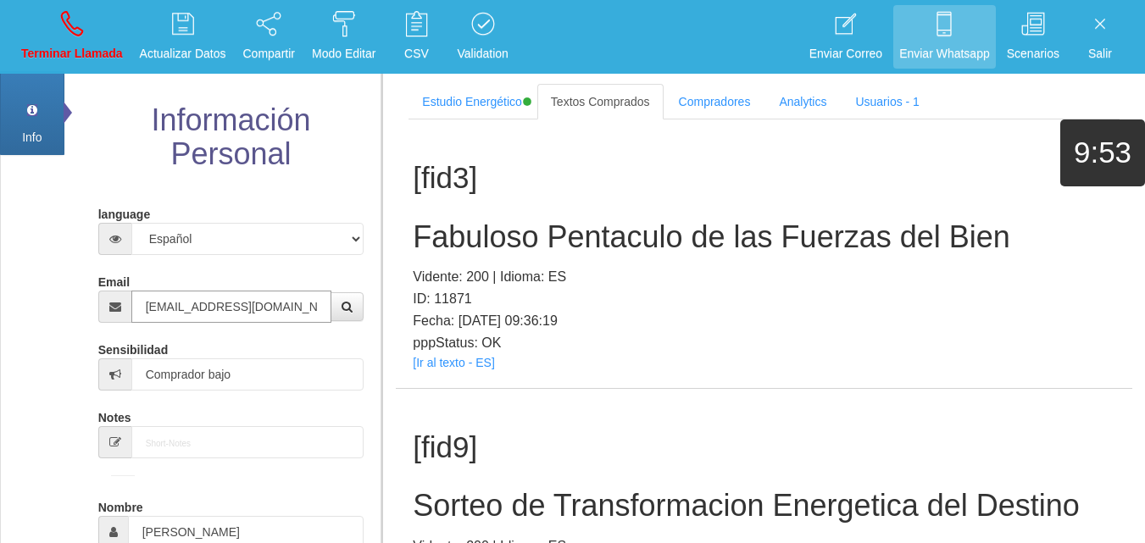
type input "[EMAIL_ADDRESS][DOMAIN_NAME]"
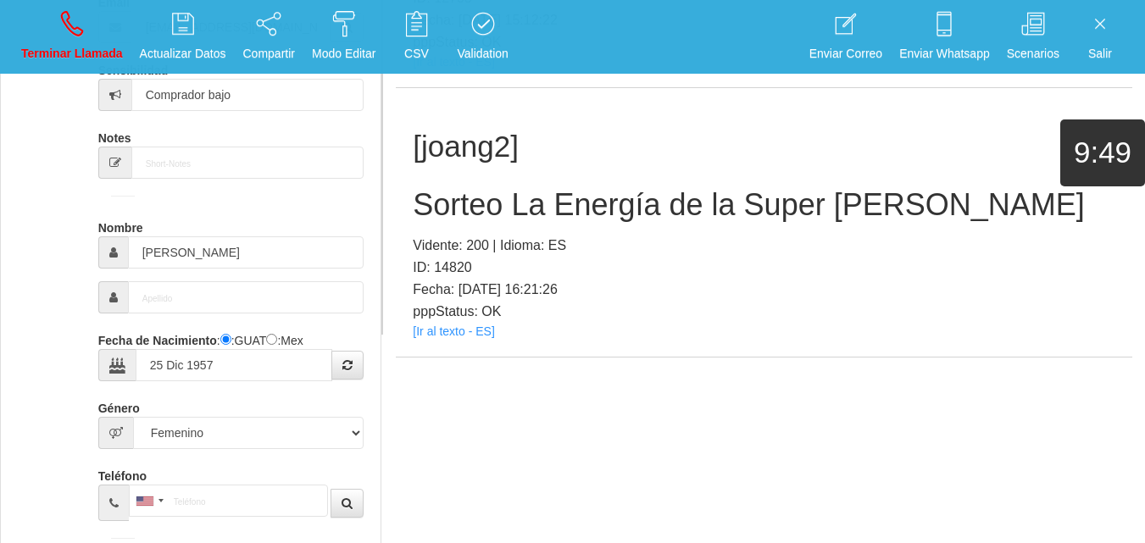
scroll to position [234, 0]
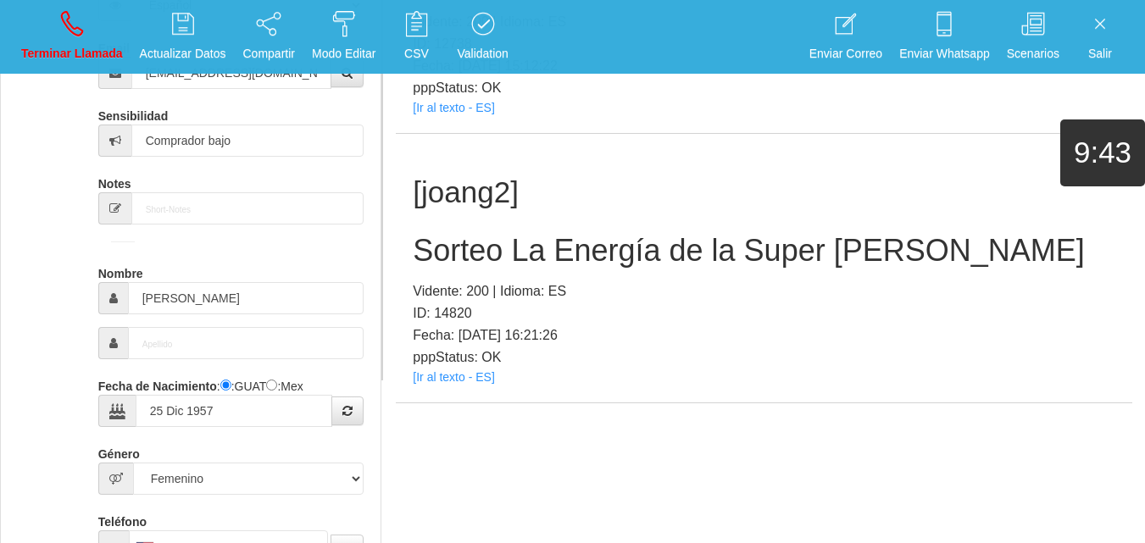
click at [450, 369] on div "[joang2] Sorteo La Energía de la Super [PERSON_NAME] Vidente: 200 | Idioma: ES …" at bounding box center [764, 268] width 736 height 269
click at [445, 383] on link "[Ir al texto - ES]" at bounding box center [453, 377] width 81 height 14
click at [483, 242] on h2 "Sorteo La Energía de la Super [PERSON_NAME]" at bounding box center [764, 251] width 702 height 34
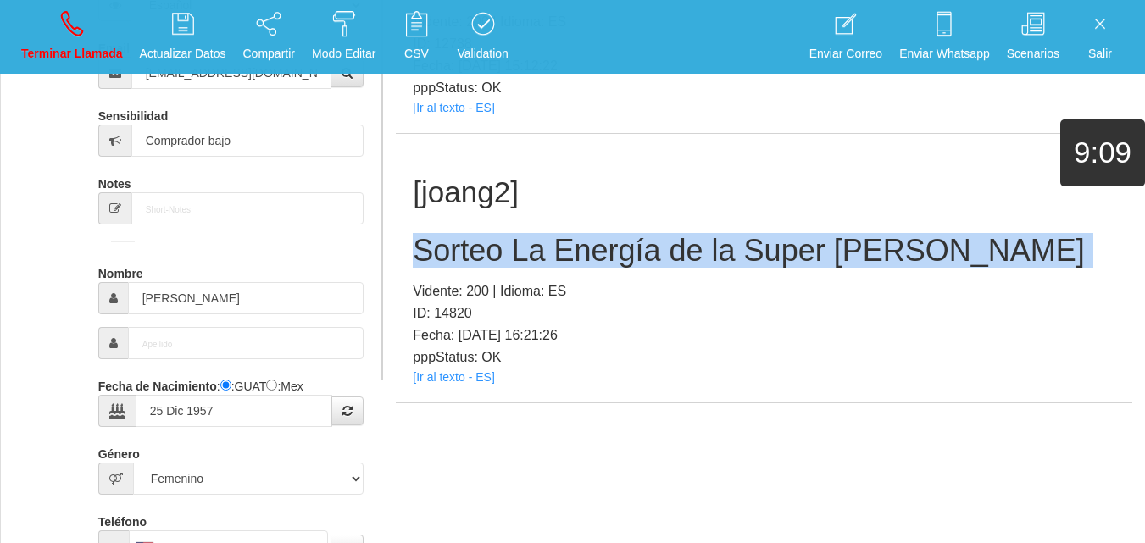
click at [483, 242] on h2 "Sorteo La Energía de la Super [PERSON_NAME]" at bounding box center [764, 251] width 702 height 34
copy h2 "Sorteo La Energía de la Super [PERSON_NAME]"
click at [75, 30] on icon at bounding box center [72, 23] width 22 height 27
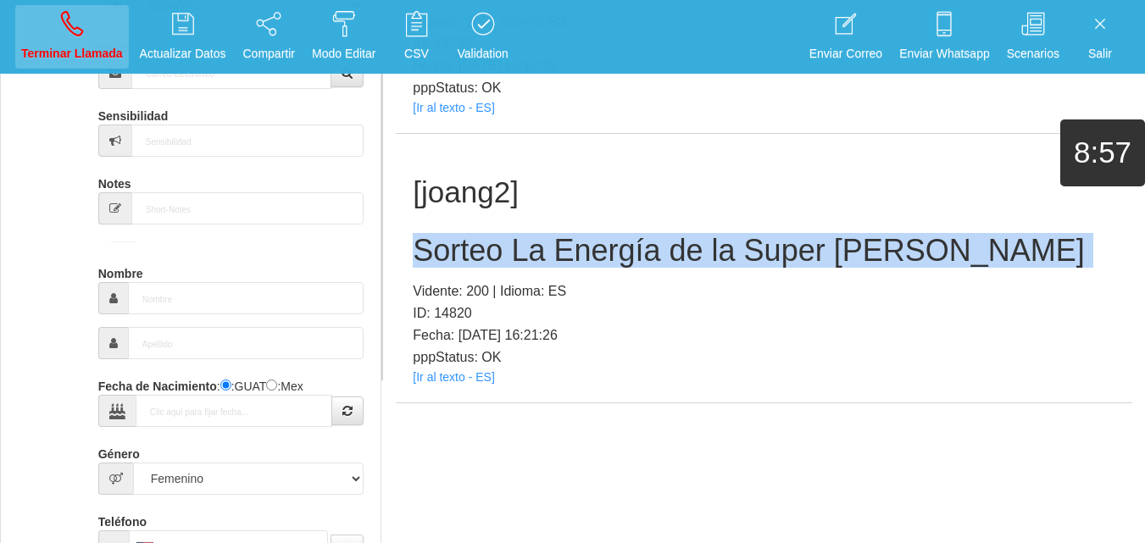
select select "0"
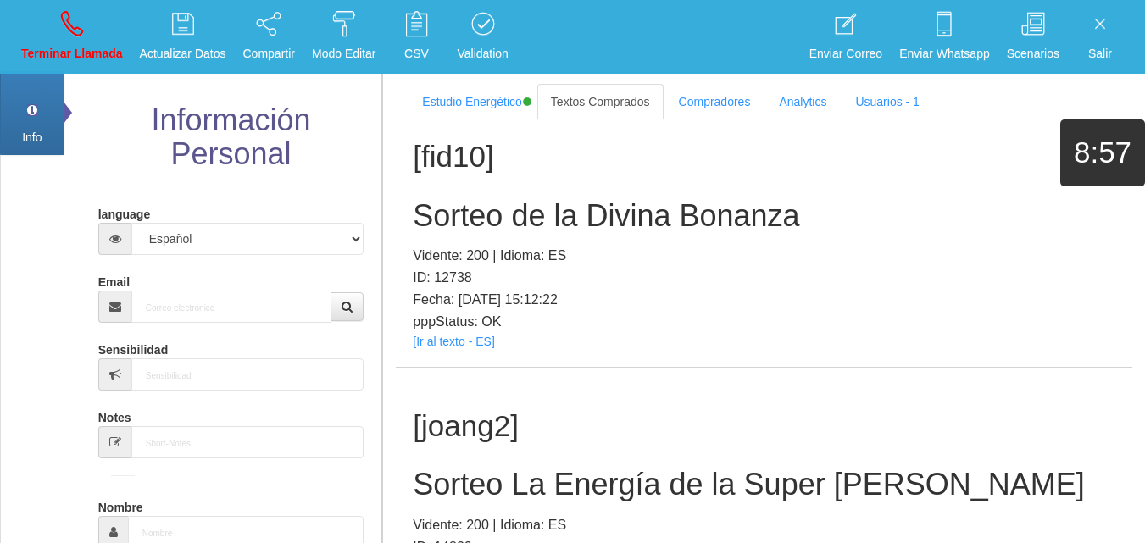
scroll to position [0, 0]
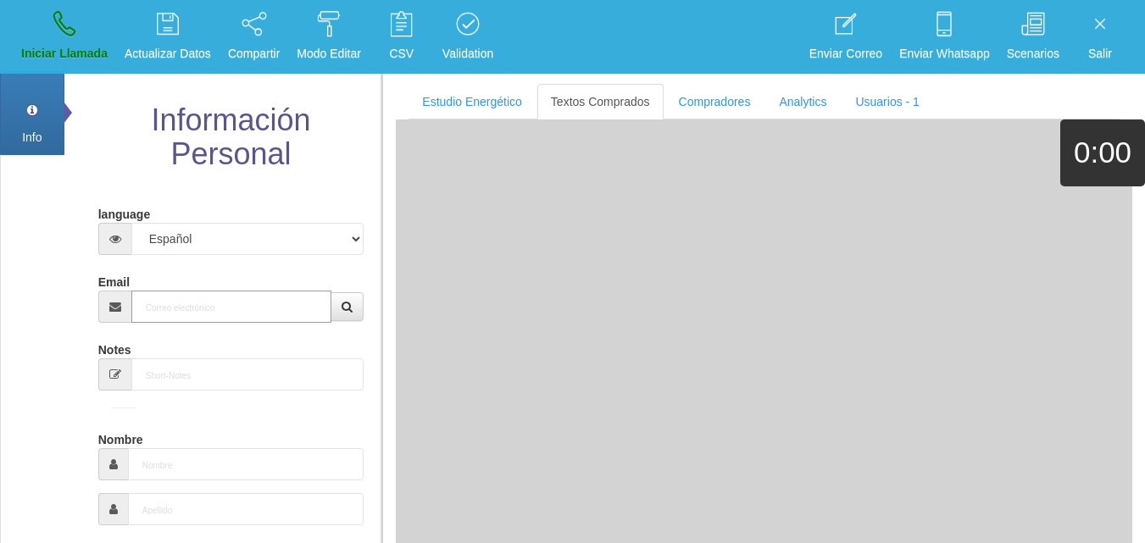
click at [218, 293] on input "Email" at bounding box center [231, 307] width 201 height 32
paste input "[EMAIL_ADDRESS][DOMAIN_NAME]"
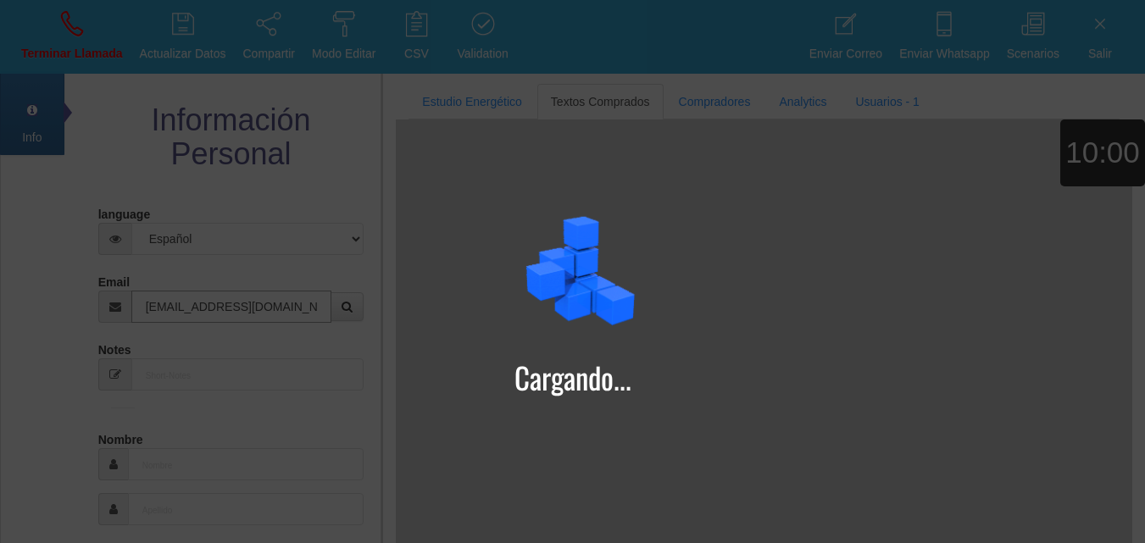
type input "[EMAIL_ADDRESS][DOMAIN_NAME]"
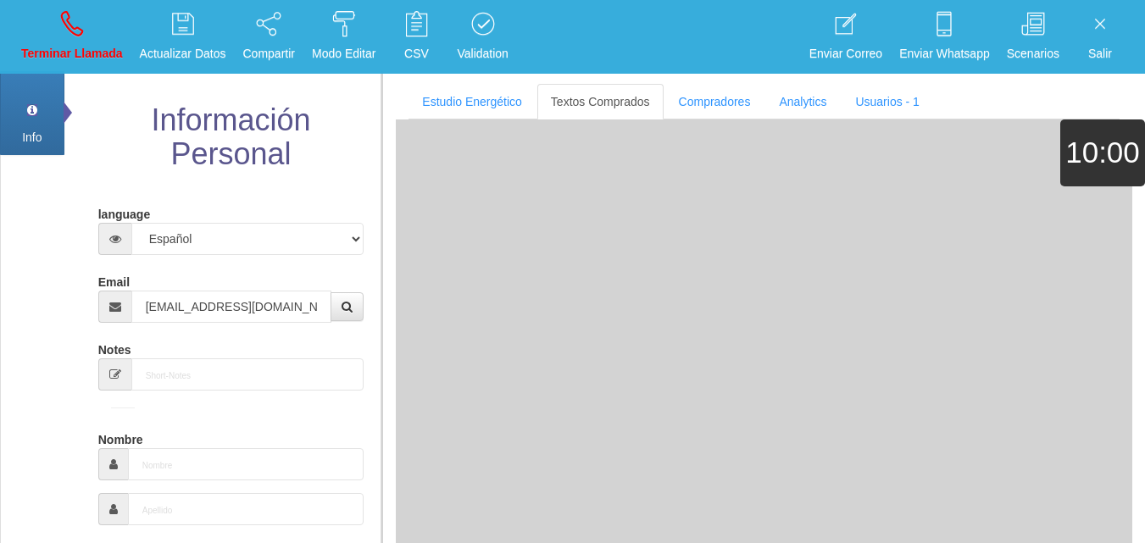
type input "[DATE]"
select select "4"
type input "Comprador bajo"
type input "[PERSON_NAME]"
select select "1"
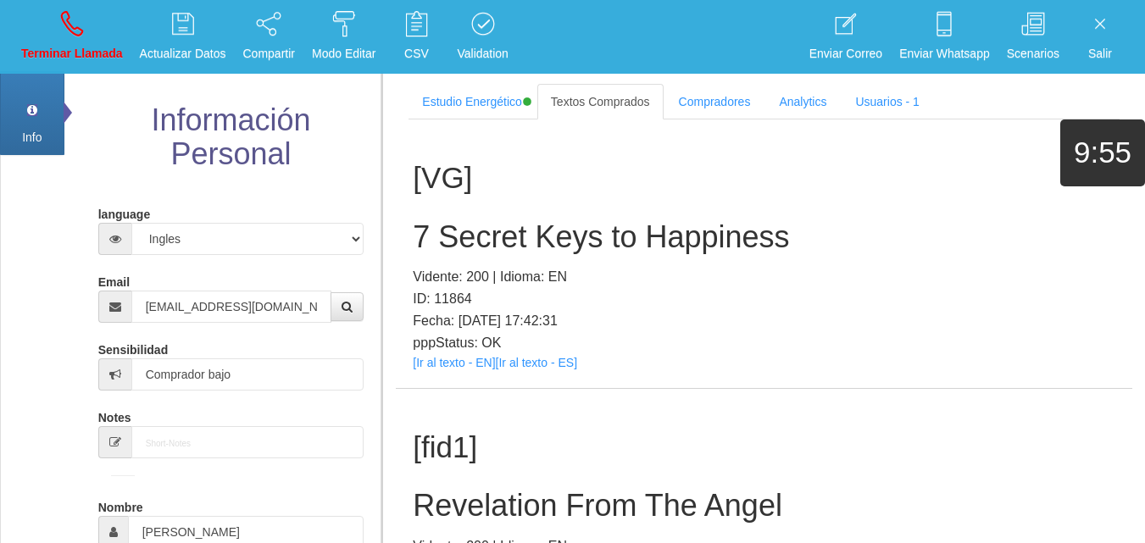
scroll to position [750, 0]
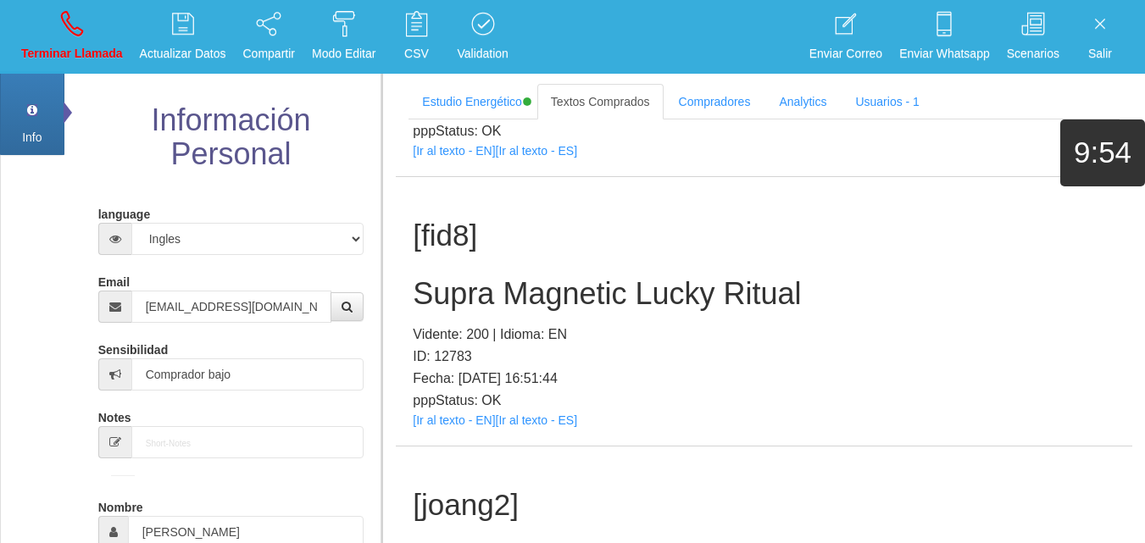
click at [465, 430] on div "[fid8] Supra Magnetic Lucky Ritual Vidente: 200 | Idioma: EN ID: 12783 Fecha: […" at bounding box center [764, 311] width 736 height 269
click at [457, 425] on link "[Ir al texto - EN]" at bounding box center [454, 420] width 82 height 14
click at [488, 268] on div "[fid8] Supra Magnetic Lucky Ritual Vidente: 200 | Idioma: EN ID: 12783 Fecha: […" at bounding box center [764, 311] width 736 height 269
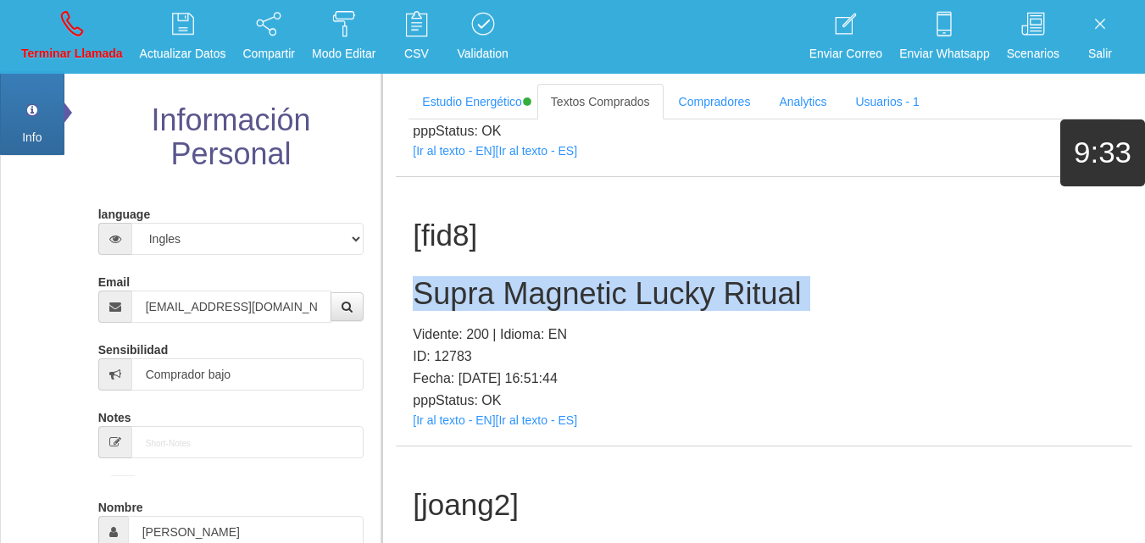
click at [489, 268] on div "[fid8] Supra Magnetic Lucky Ritual Vidente: 200 | Idioma: EN ID: 12783 Fecha: […" at bounding box center [764, 311] width 736 height 269
copy h2 "Supra Magnetic Lucky Ritual"
drag, startPoint x: 101, startPoint y: 42, endPoint x: 137, endPoint y: 101, distance: 68.9
click at [101, 42] on link "Terminar Llamada" at bounding box center [72, 37] width 114 height 64
select select "0"
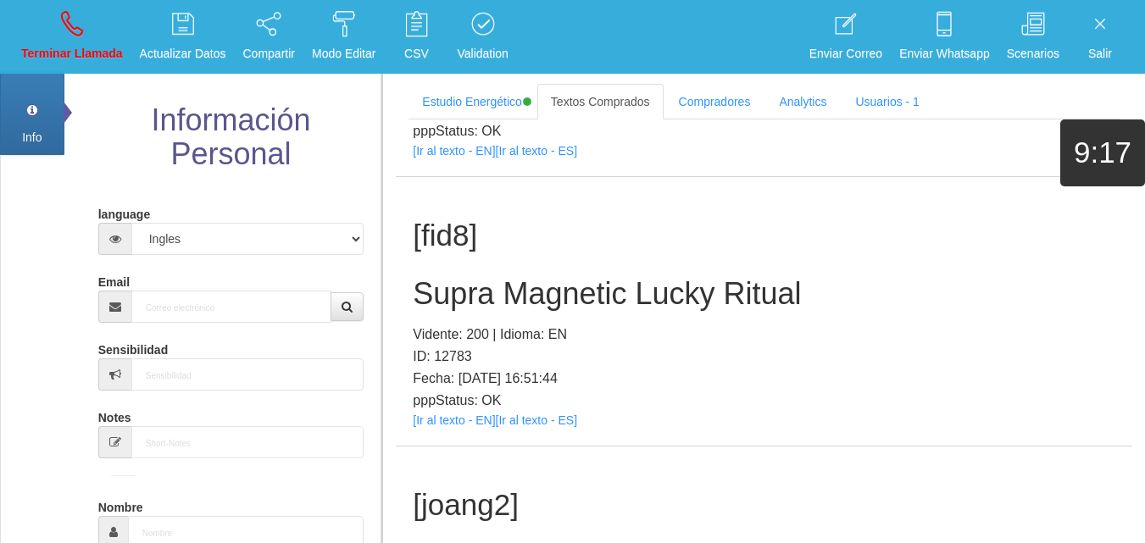
scroll to position [0, 0]
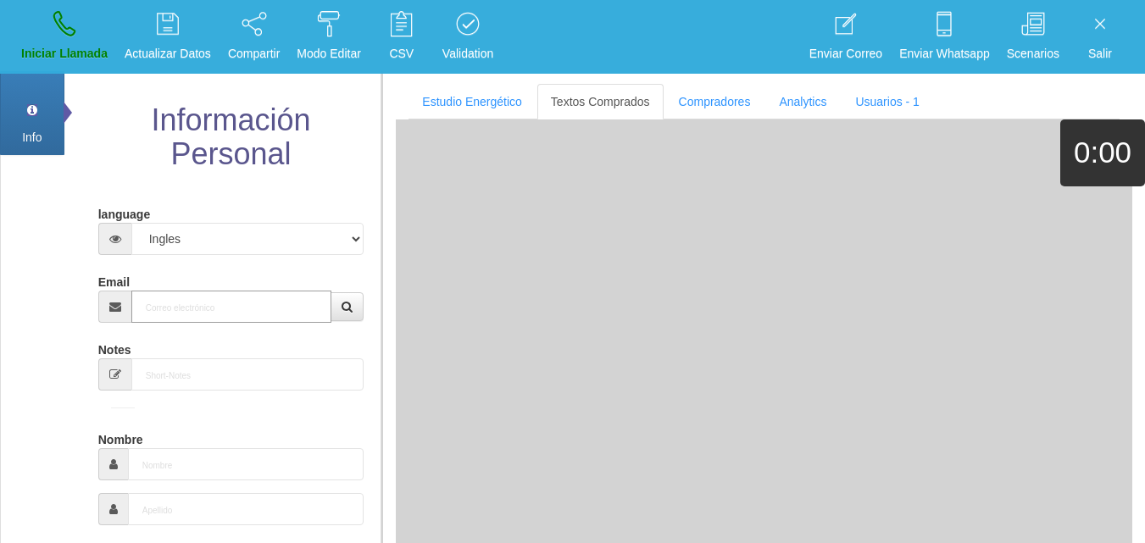
click at [213, 308] on input "Email" at bounding box center [231, 307] width 201 height 32
paste input "[EMAIL_ADDRESS][DOMAIN_NAME]"
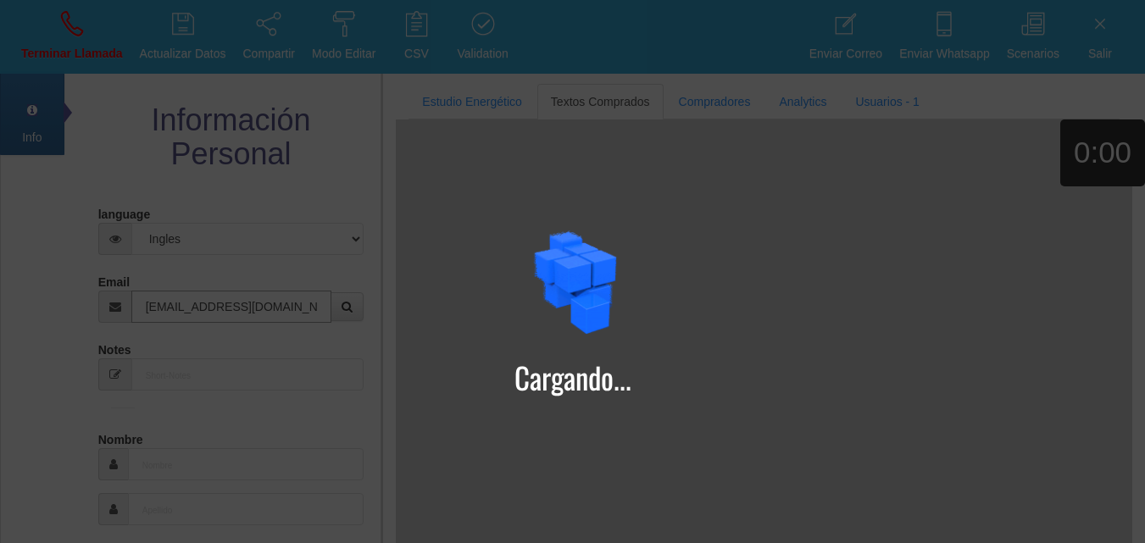
type input "[EMAIL_ADDRESS][DOMAIN_NAME]"
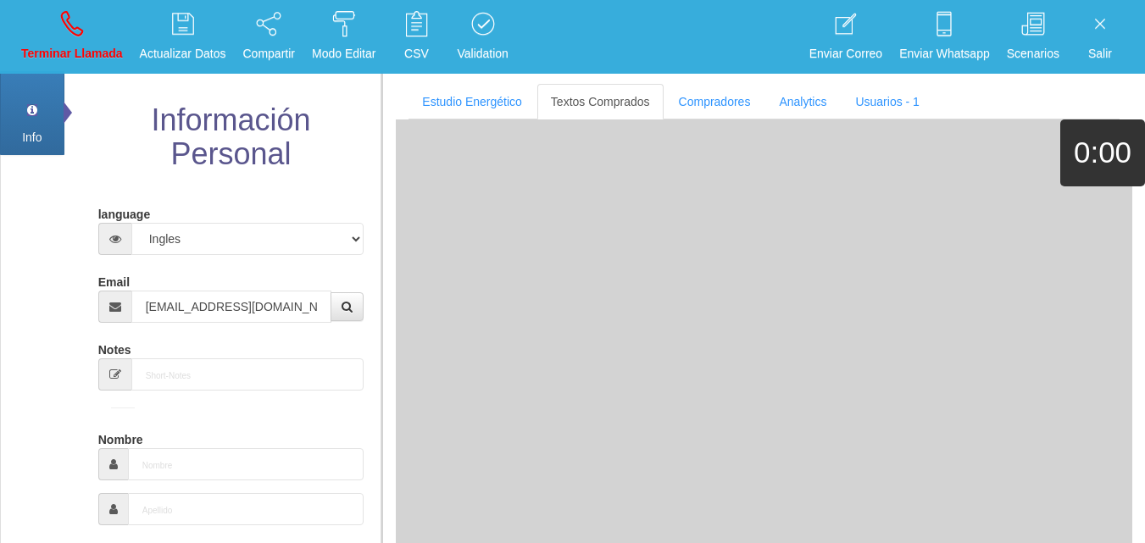
type input "29 Ago 1967"
type input "Comprador simple"
type input "[PERSON_NAME]"
select select "2"
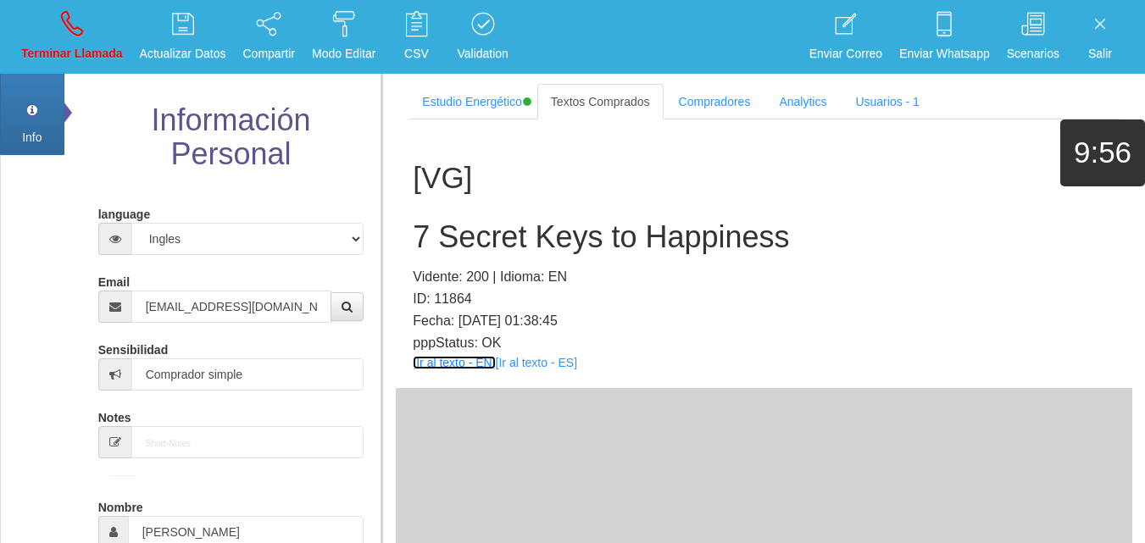
click at [447, 358] on link "[Ir al texto - EN]" at bounding box center [454, 363] width 82 height 14
click at [515, 251] on h2 "7 Secret Keys to Happiness" at bounding box center [764, 237] width 702 height 34
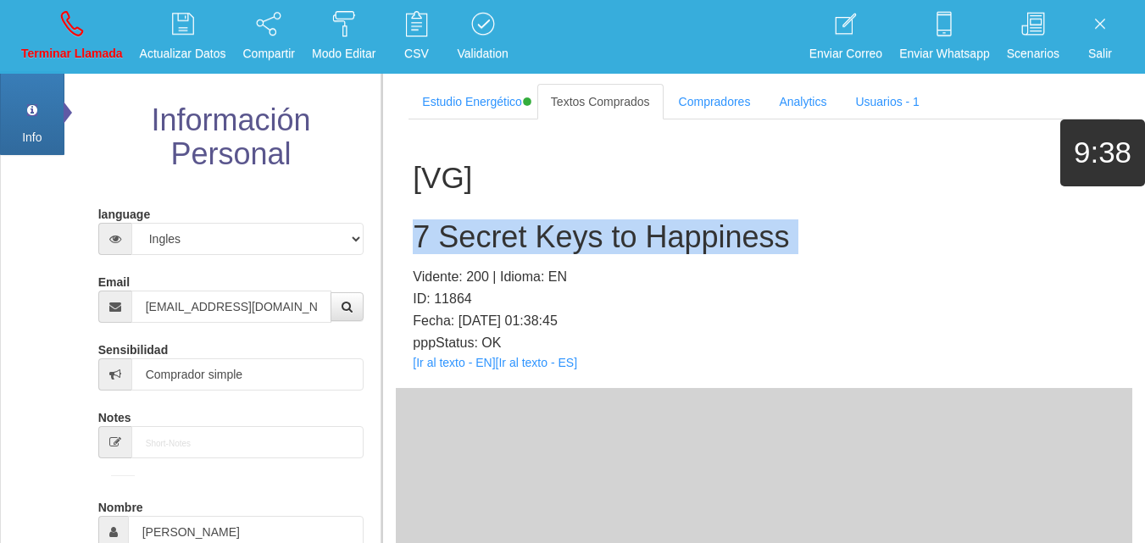
click at [515, 251] on h2 "7 Secret Keys to Happiness" at bounding box center [764, 237] width 702 height 34
copy h2 "7 Secret Keys to Happiness"
click at [62, 49] on p "Terminar Llamada" at bounding box center [72, 53] width 102 height 19
select select "0"
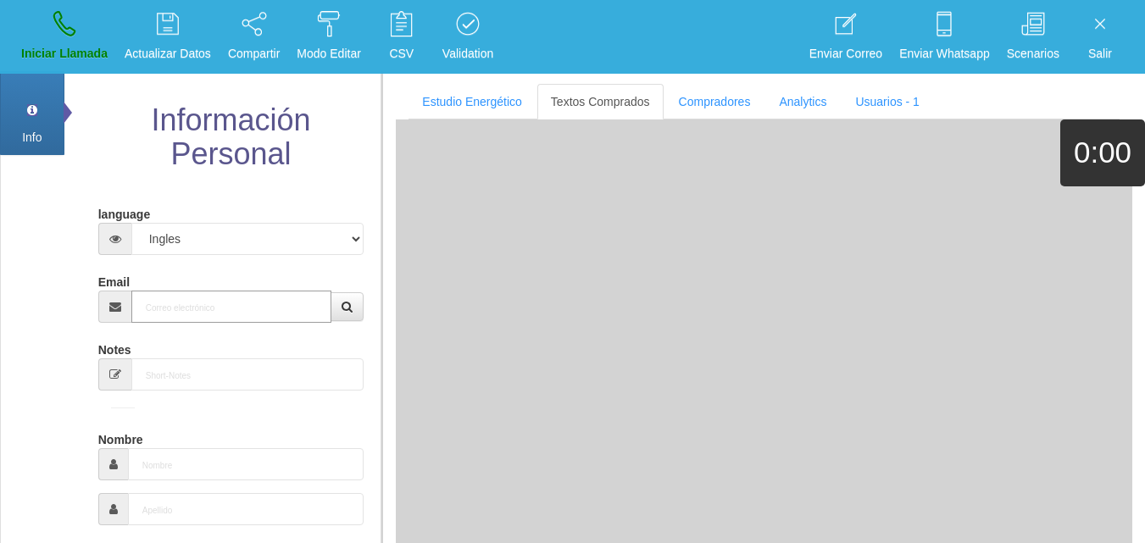
click at [218, 294] on input "Email" at bounding box center [231, 307] width 201 height 32
paste input "[PERSON_NAME][EMAIL_ADDRESS][DOMAIN_NAME]"
type input "[PERSON_NAME][EMAIL_ADDRESS][DOMAIN_NAME]"
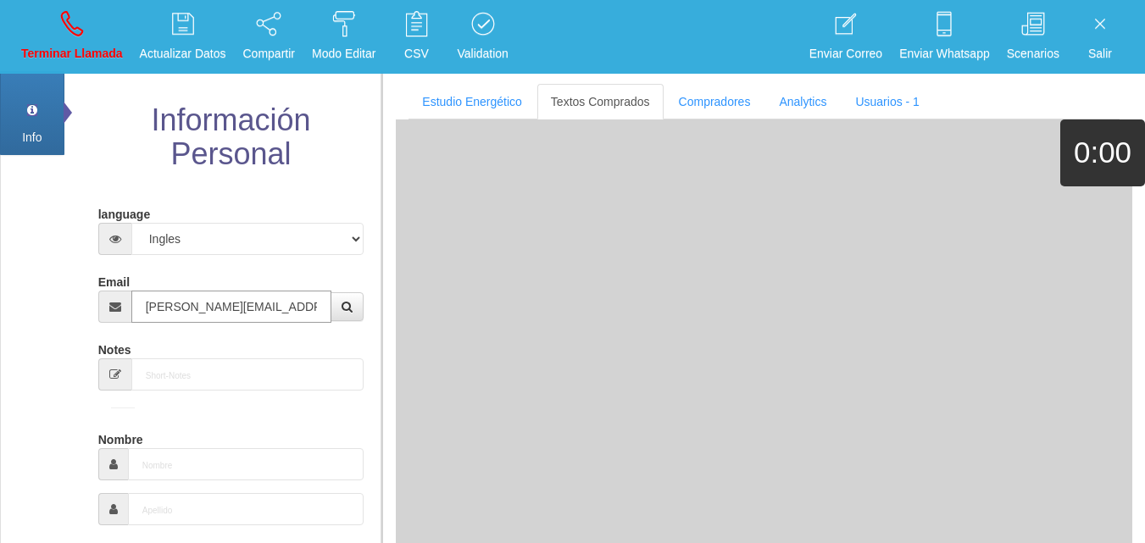
type input "[DATE]"
select select "2"
type input "Comprador bajo"
type input "[PERSON_NAME]"
select select "2"
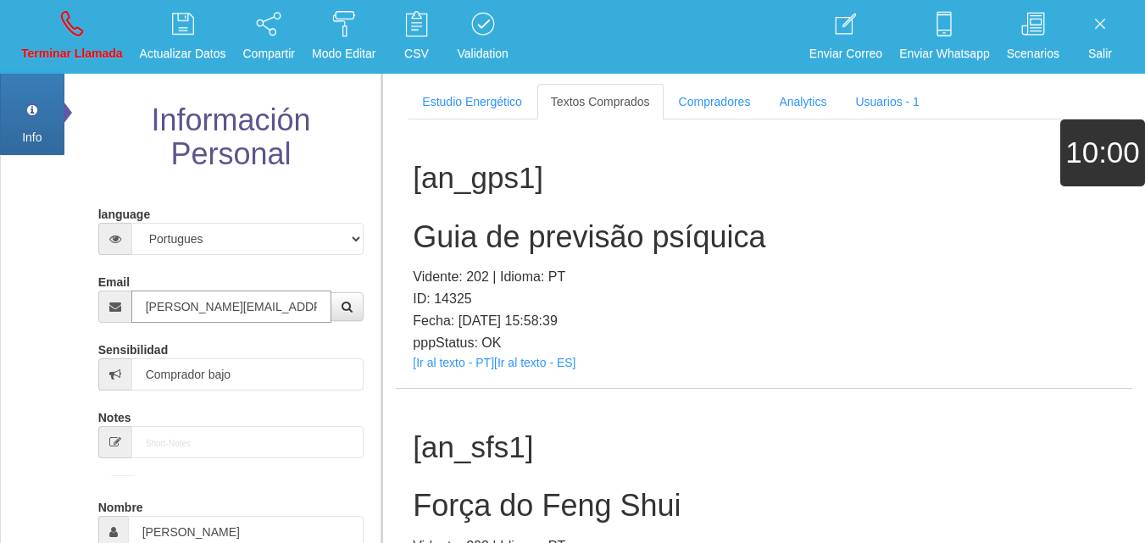
type input "[PERSON_NAME][EMAIL_ADDRESS][DOMAIN_NAME]"
click at [469, 363] on link "[Ir al texto - PT]" at bounding box center [453, 363] width 81 height 14
click at [436, 235] on h2 "Guia de previsão psíquica" at bounding box center [764, 237] width 702 height 34
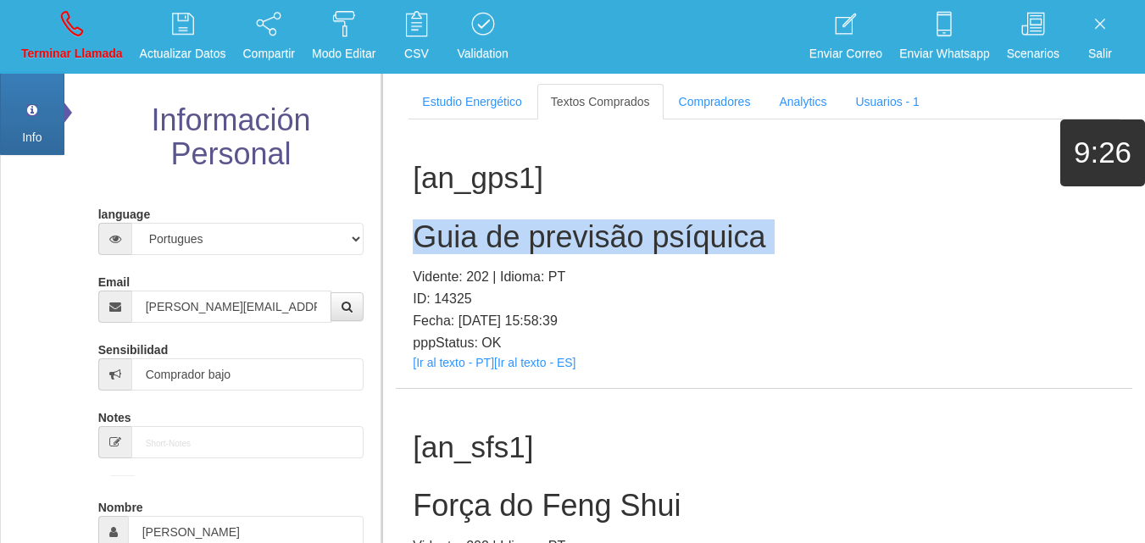
click at [436, 235] on h2 "Guia de previsão psíquica" at bounding box center [764, 237] width 702 height 34
click at [64, 6] on link "Terminar Llamada" at bounding box center [72, 37] width 114 height 64
select select "0"
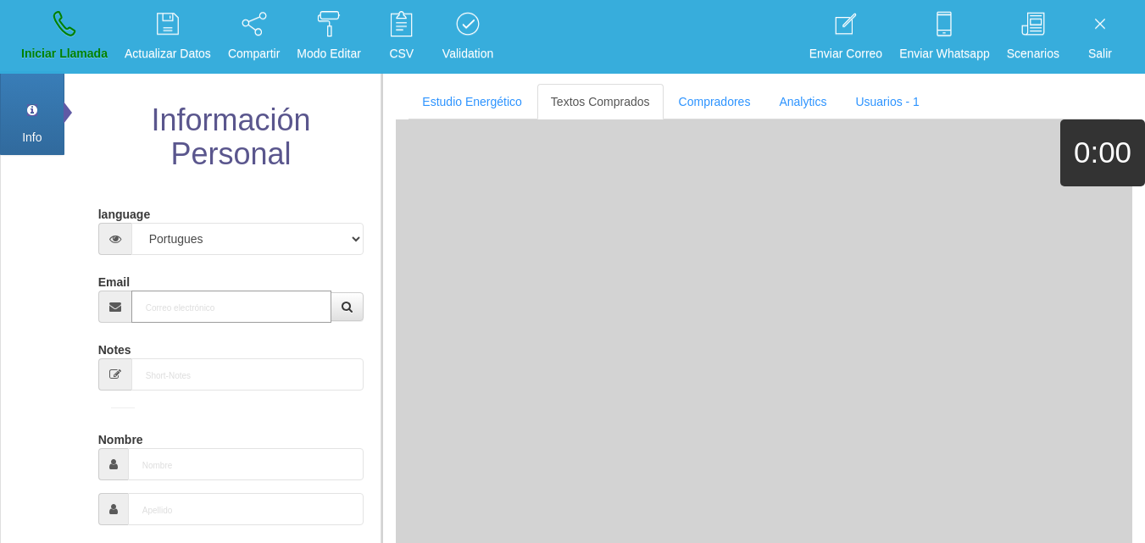
paste input "[EMAIL_ADDRESS][DOMAIN_NAME]"
click at [195, 308] on input "[EMAIL_ADDRESS][DOMAIN_NAME]" at bounding box center [231, 307] width 201 height 32
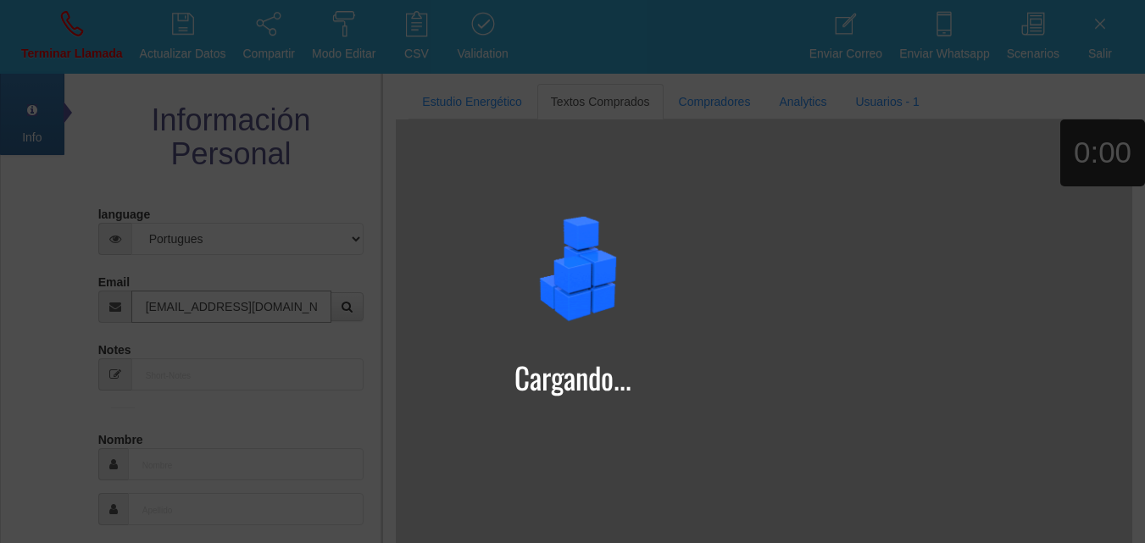
type input "[EMAIL_ADDRESS][DOMAIN_NAME]"
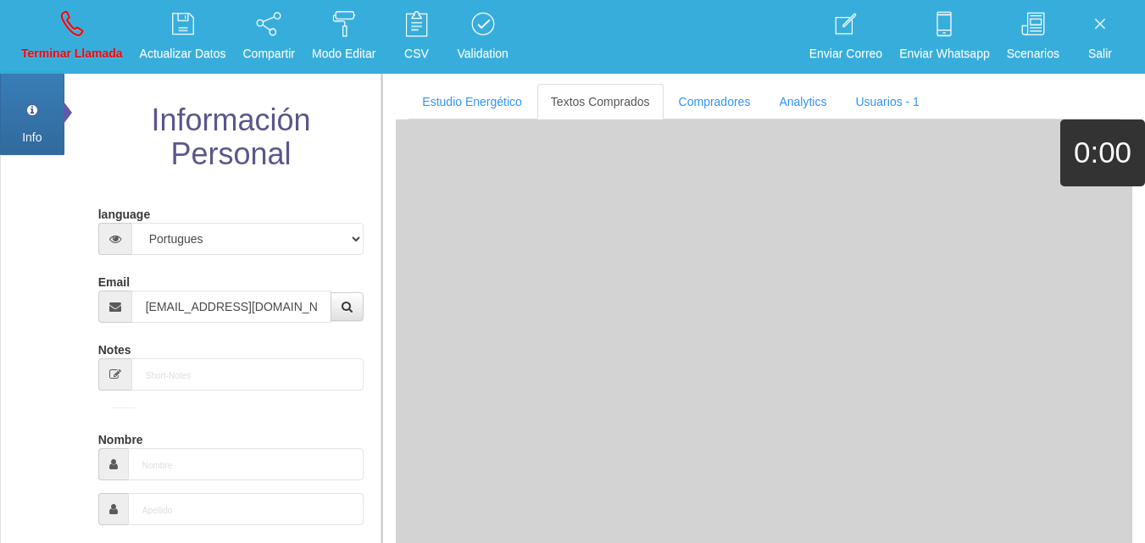
type input "[DATE]"
select select "4"
type input "Comprador bajo"
type input "[PERSON_NAME]"
select select "2"
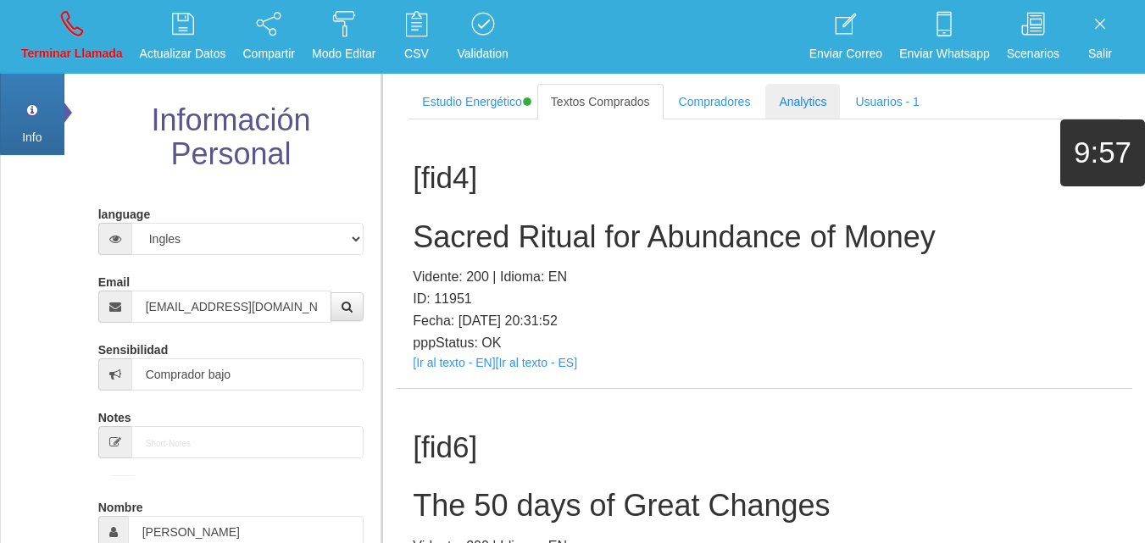
scroll to position [319, 0]
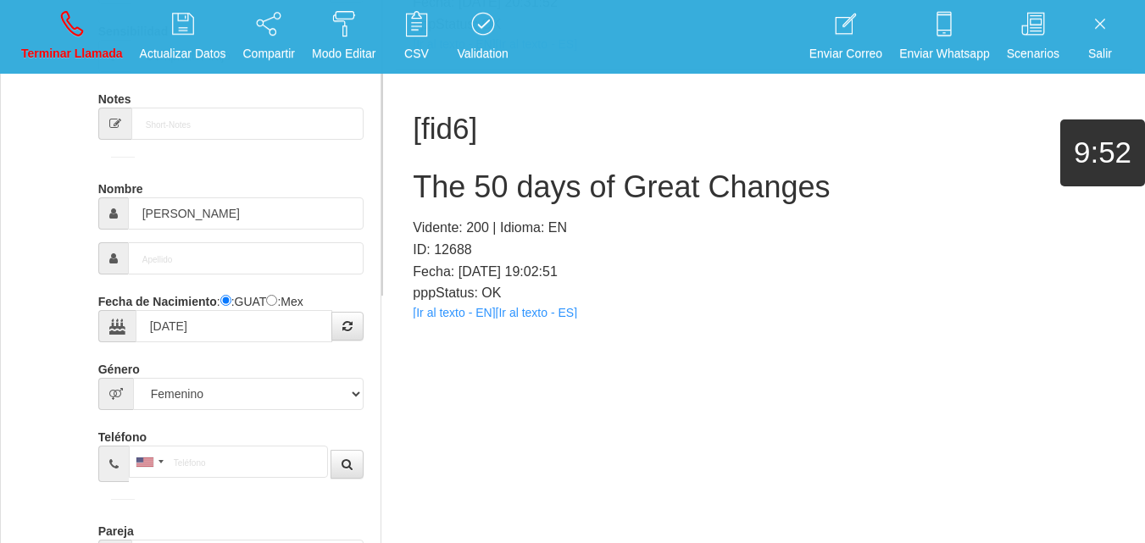
click at [452, 314] on link "[Ir al texto - EN]" at bounding box center [454, 313] width 82 height 14
click at [528, 201] on h2 "The 50 days of Great Changes" at bounding box center [764, 187] width 702 height 34
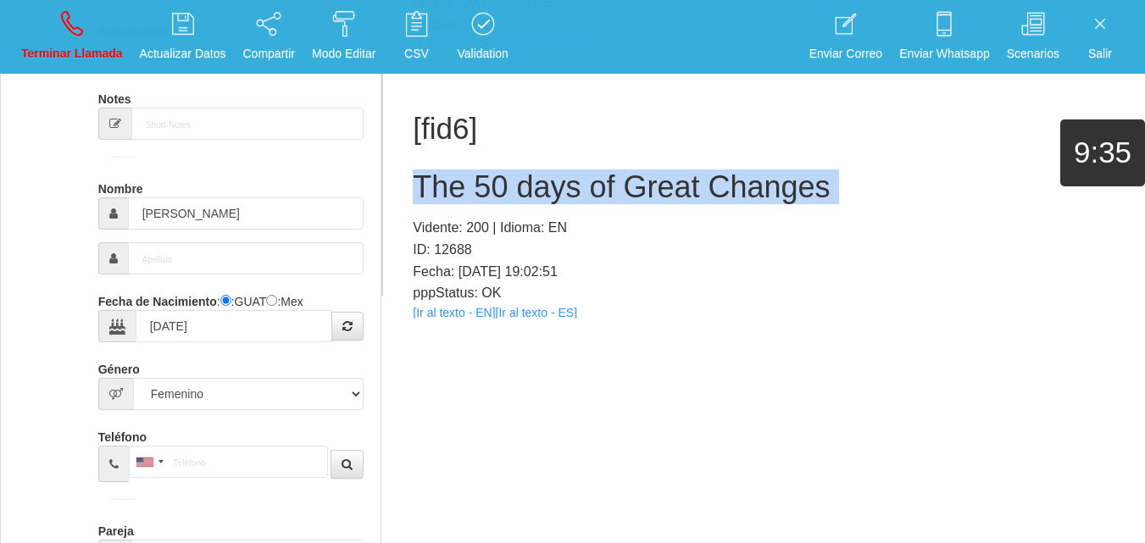
click at [528, 201] on h2 "The 50 days of Great Changes" at bounding box center [764, 187] width 702 height 34
click at [51, 27] on link "Terminar Llamada" at bounding box center [72, 37] width 114 height 64
select select "0"
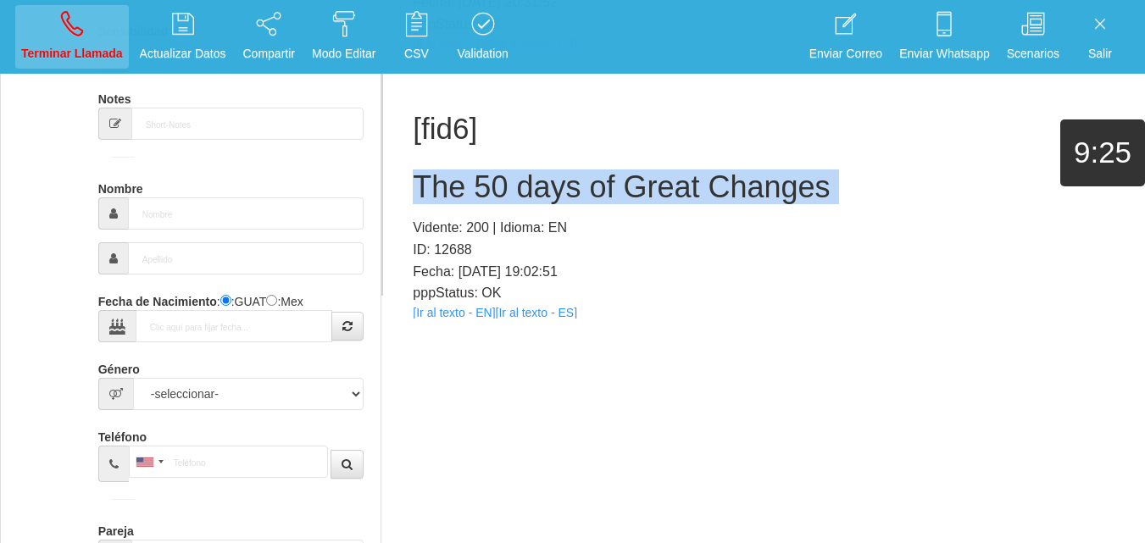
scroll to position [0, 0]
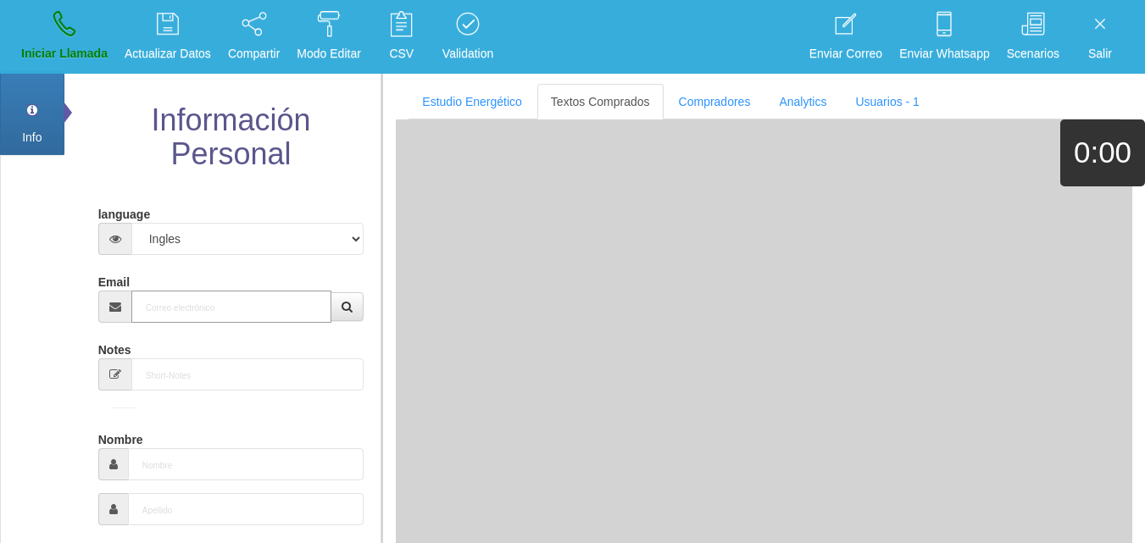
paste input "[EMAIL_ADDRESS][DOMAIN_NAME]"
click at [259, 307] on input "Email" at bounding box center [231, 307] width 201 height 32
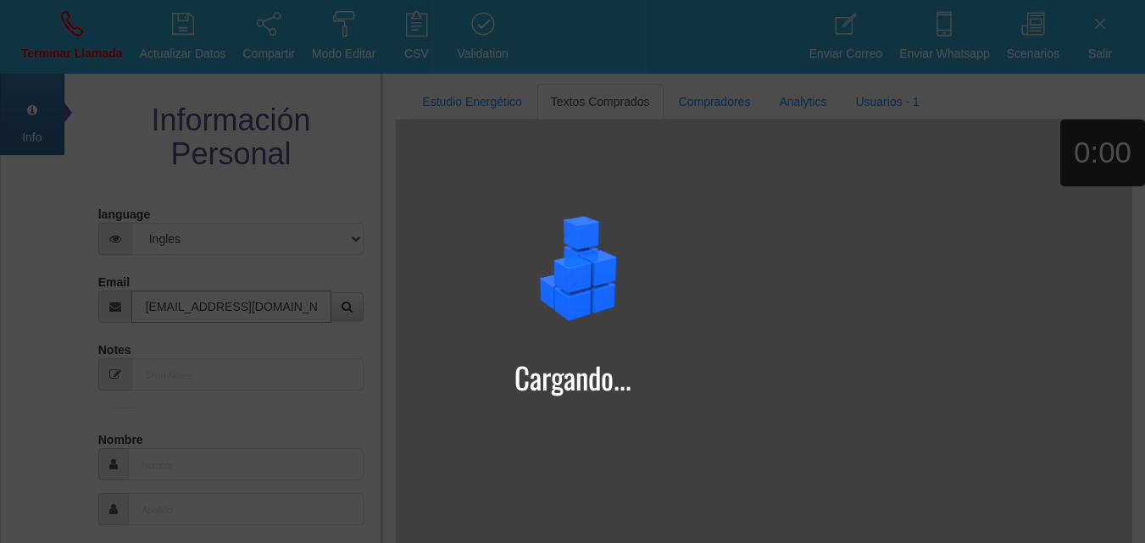
type input "[EMAIL_ADDRESS][DOMAIN_NAME]"
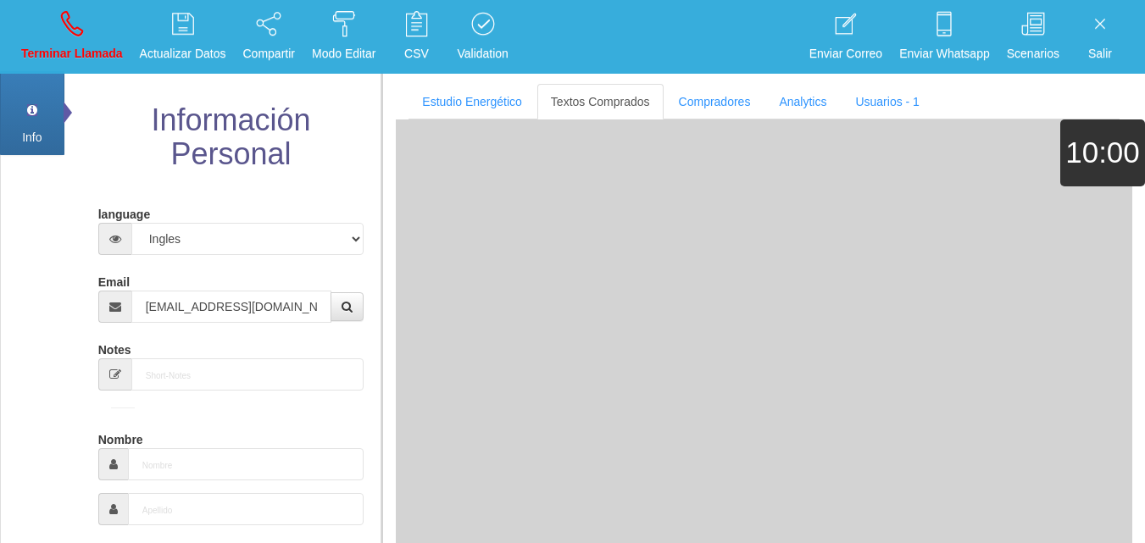
type input "1 Ago 1969"
type input "Comprador simple"
type input "[PERSON_NAME]"
select select "2"
type input "07735 695000"
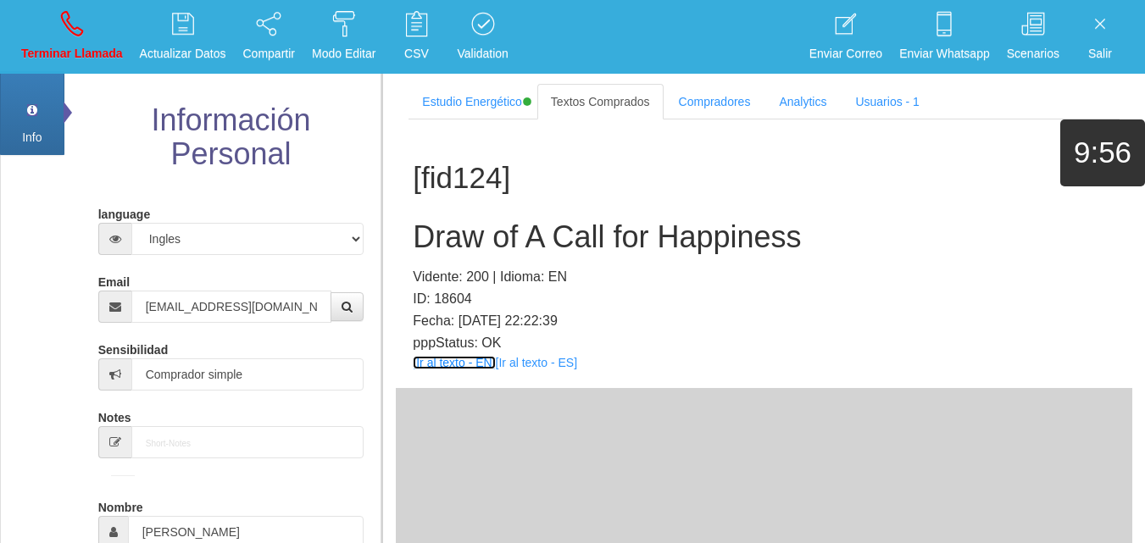
click at [448, 369] on link "[Ir al texto - EN]" at bounding box center [454, 363] width 82 height 14
click at [507, 245] on h2 "Draw of A Call for Happiness" at bounding box center [764, 237] width 702 height 34
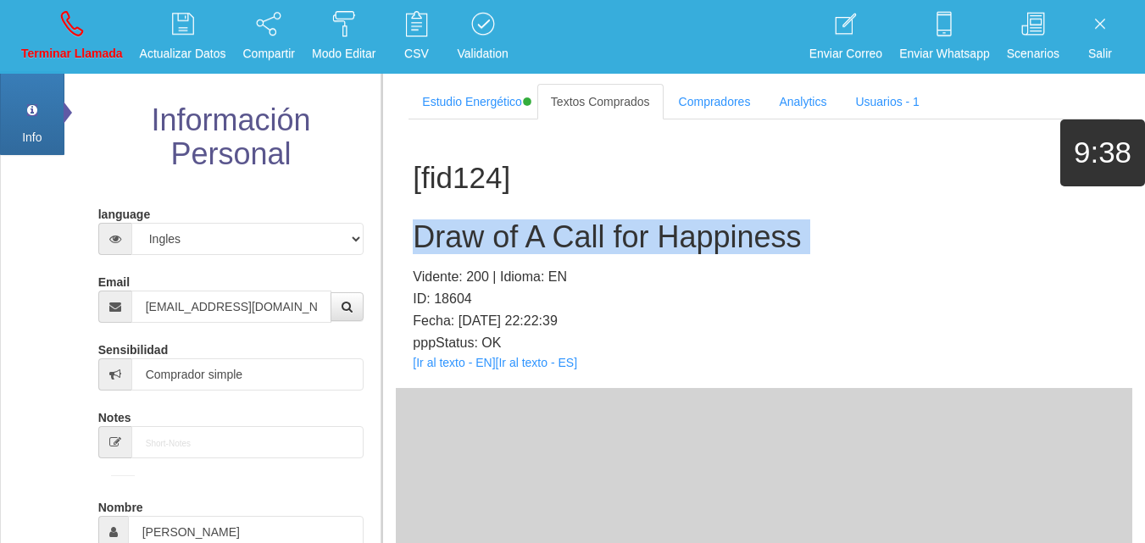
click at [507, 245] on h2 "Draw of A Call for Happiness" at bounding box center [764, 237] width 702 height 34
drag, startPoint x: 83, startPoint y: 45, endPoint x: 645, endPoint y: 103, distance: 564.7
click at [83, 45] on p "Terminar Llamada" at bounding box center [72, 53] width 102 height 19
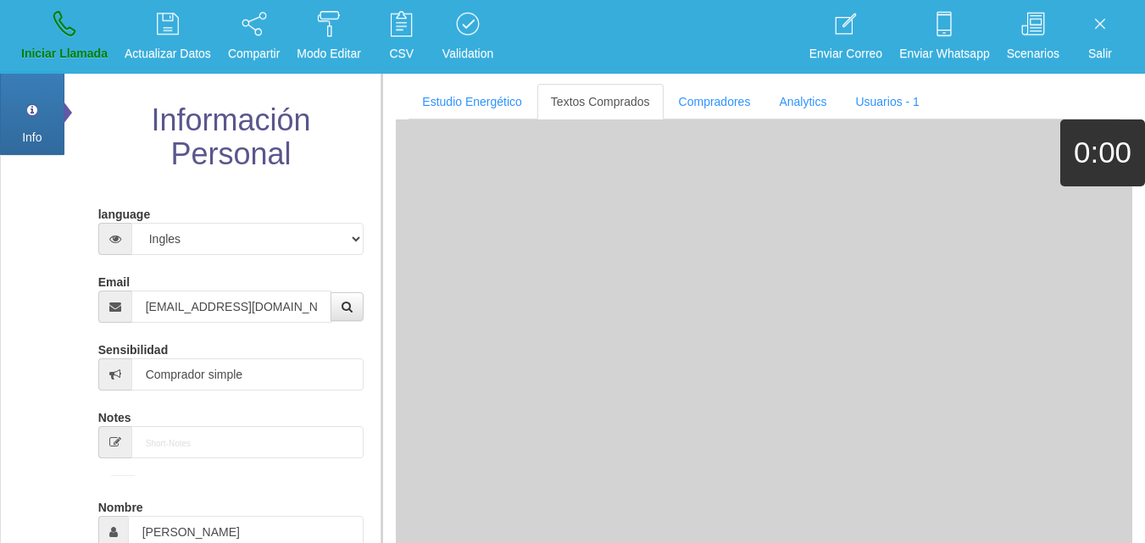
select select "0"
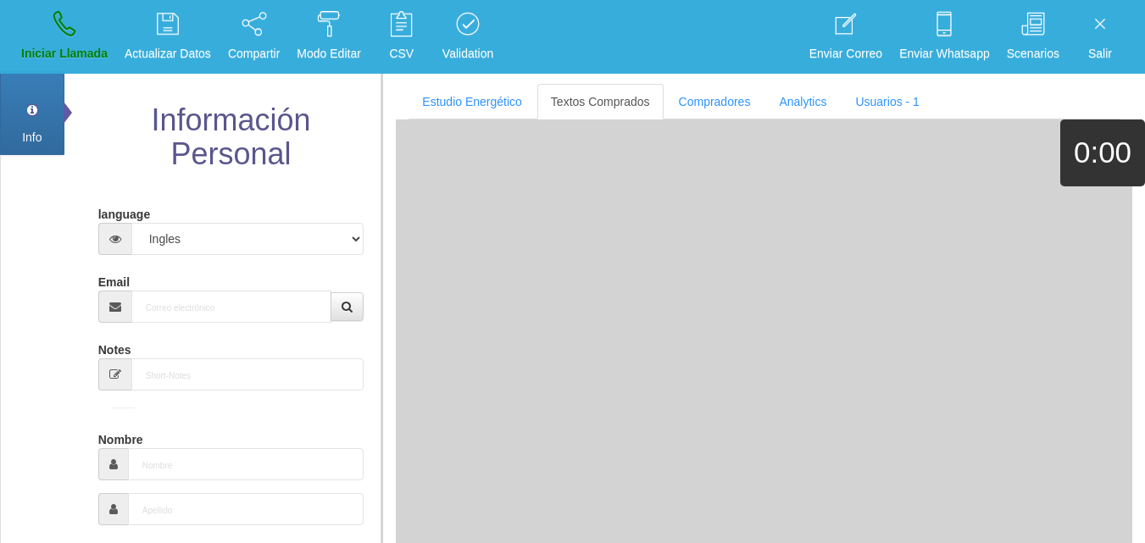
drag, startPoint x: 772, startPoint y: 361, endPoint x: 753, endPoint y: 367, distance: 19.6
click at [770, 360] on div at bounding box center [764, 378] width 736 height 518
click at [30, 308] on div "Info Pref Extra Información Personal language Español Portugues [PERSON_NAME] E…" at bounding box center [190, 540] width 381 height 942
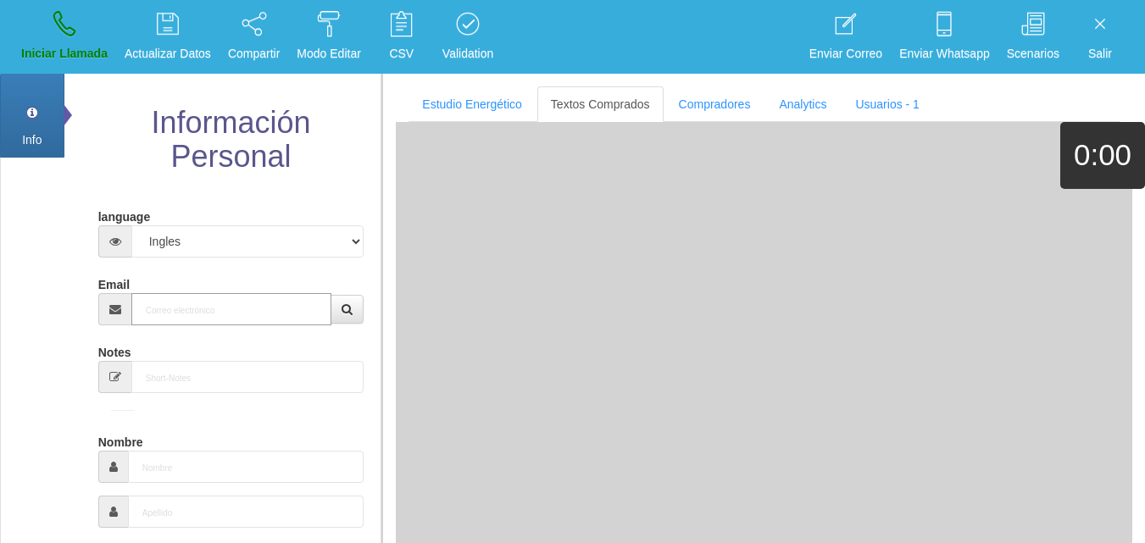
click at [202, 319] on input "Email" at bounding box center [231, 309] width 201 height 32
paste input "[EMAIL_ADDRESS][PERSON_NAME][DOMAIN_NAME]"
type input "[EMAIL_ADDRESS][PERSON_NAME][DOMAIN_NAME]"
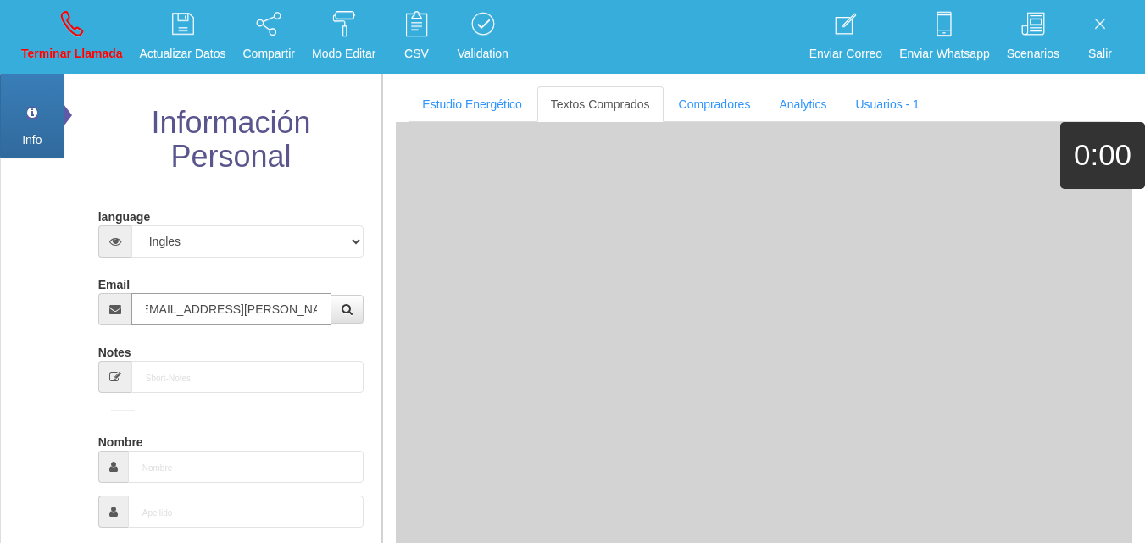
type input "[DATE]"
type input "Comprador simple"
type input "[PERSON_NAME]"
select select "1"
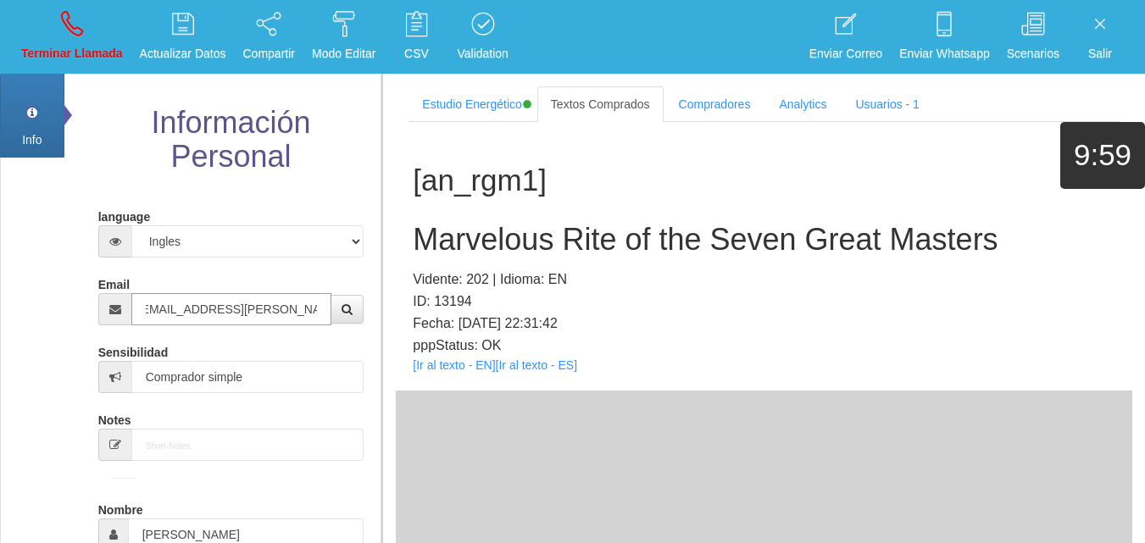
type input "[EMAIL_ADDRESS][PERSON_NAME][DOMAIN_NAME]"
drag, startPoint x: 96, startPoint y: 36, endPoint x: 97, endPoint y: 65, distance: 28.9
click at [95, 36] on link "Terminar Llamada" at bounding box center [72, 37] width 114 height 64
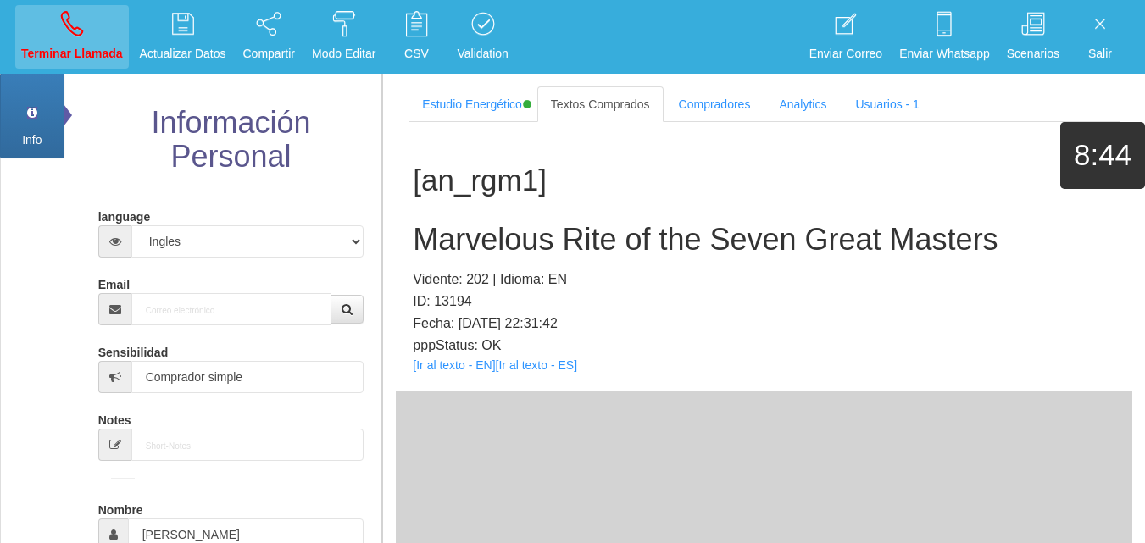
select select "0"
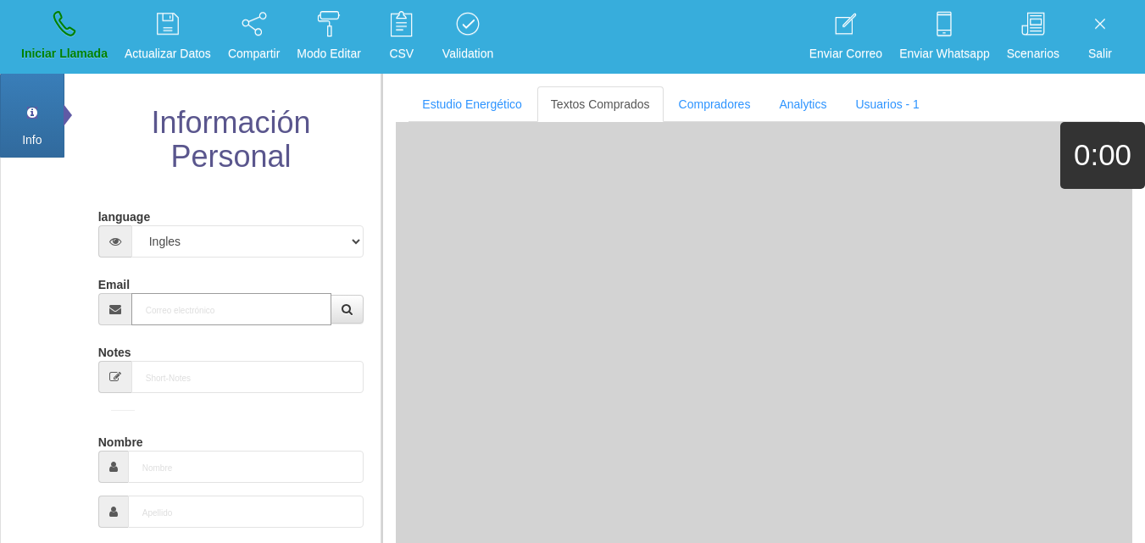
click at [219, 306] on input "Email" at bounding box center [231, 309] width 201 height 32
paste input "[EMAIL_ADDRESS][DOMAIN_NAME]"
type input "[EMAIL_ADDRESS][DOMAIN_NAME]"
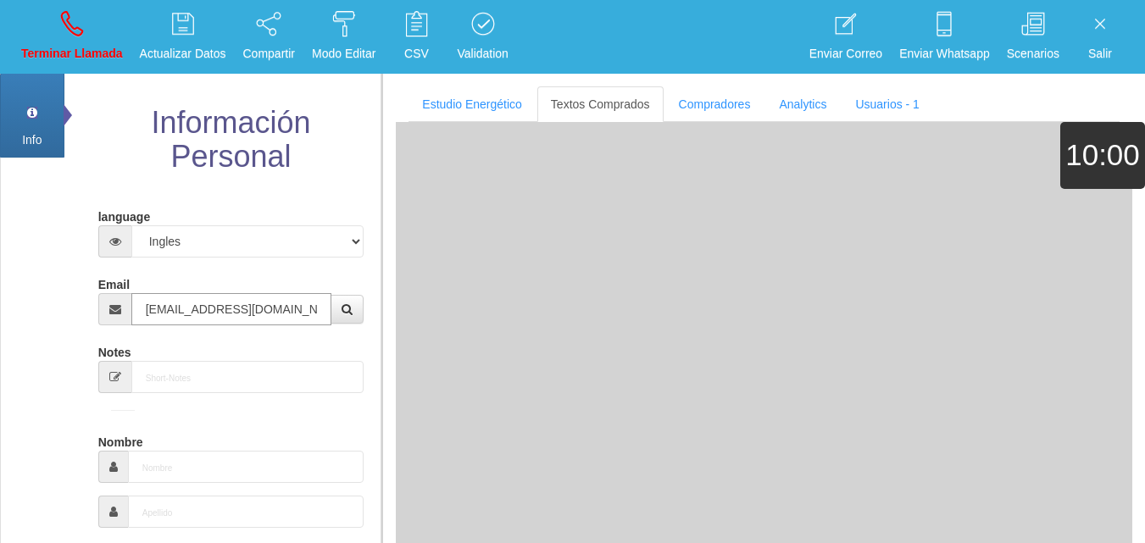
type input "[DATE]"
type input "Comprador bajo"
type input "[PERSON_NAME]"
select select "2"
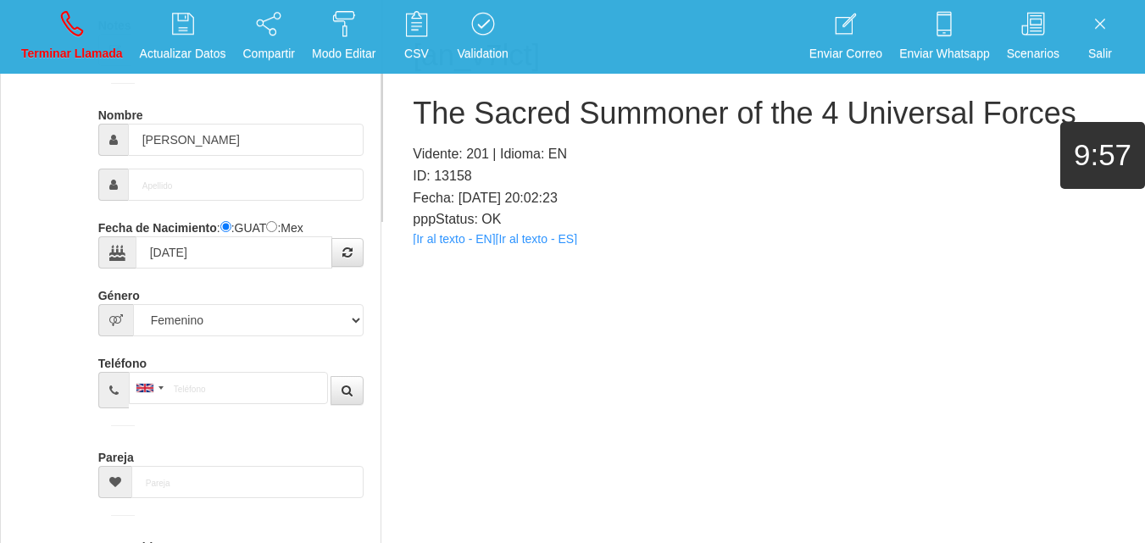
scroll to position [169, 0]
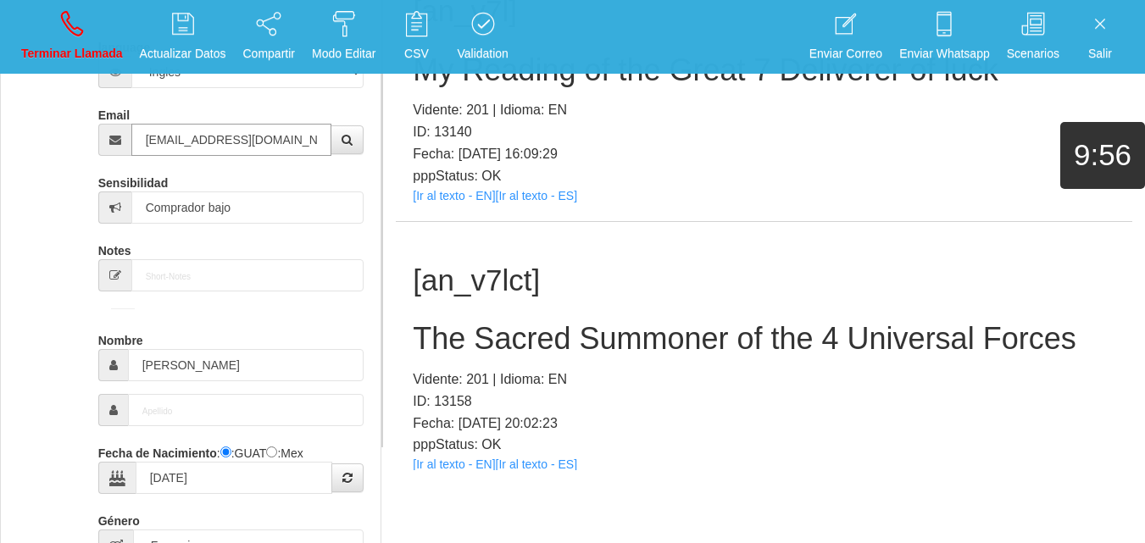
type input "[EMAIL_ADDRESS][DOMAIN_NAME]"
